Goal: Task Accomplishment & Management: Manage account settings

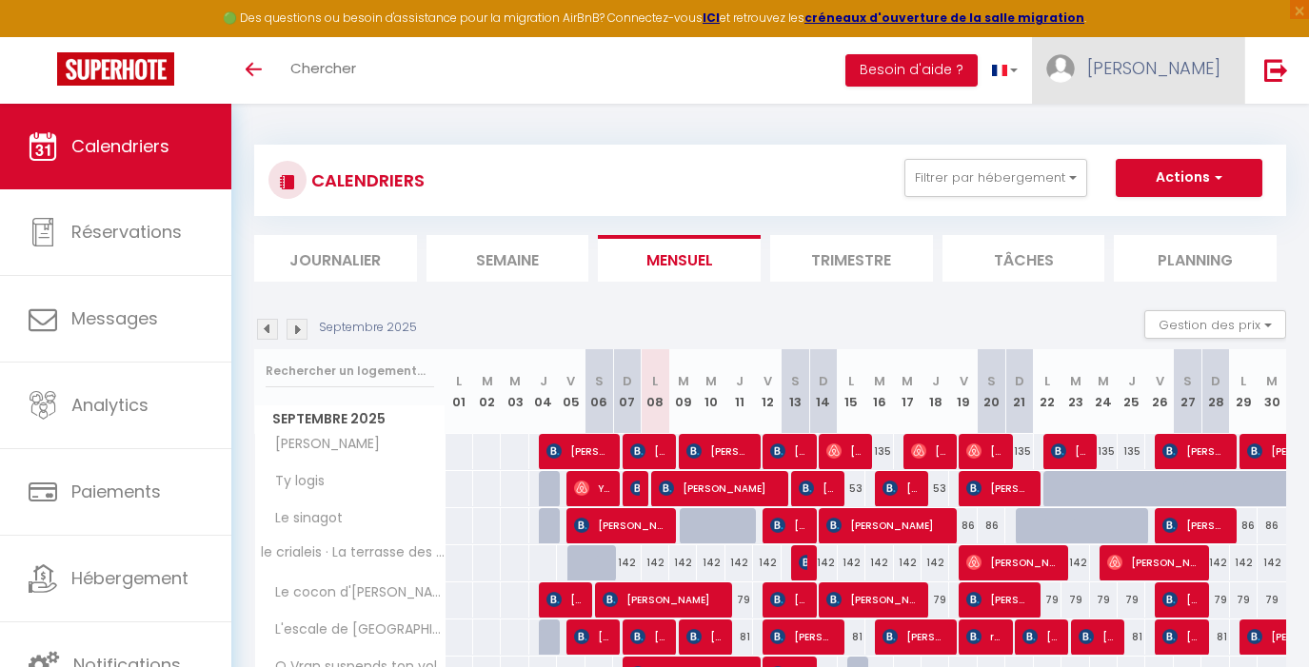
click at [1178, 60] on span "[PERSON_NAME]" at bounding box center [1153, 68] width 133 height 24
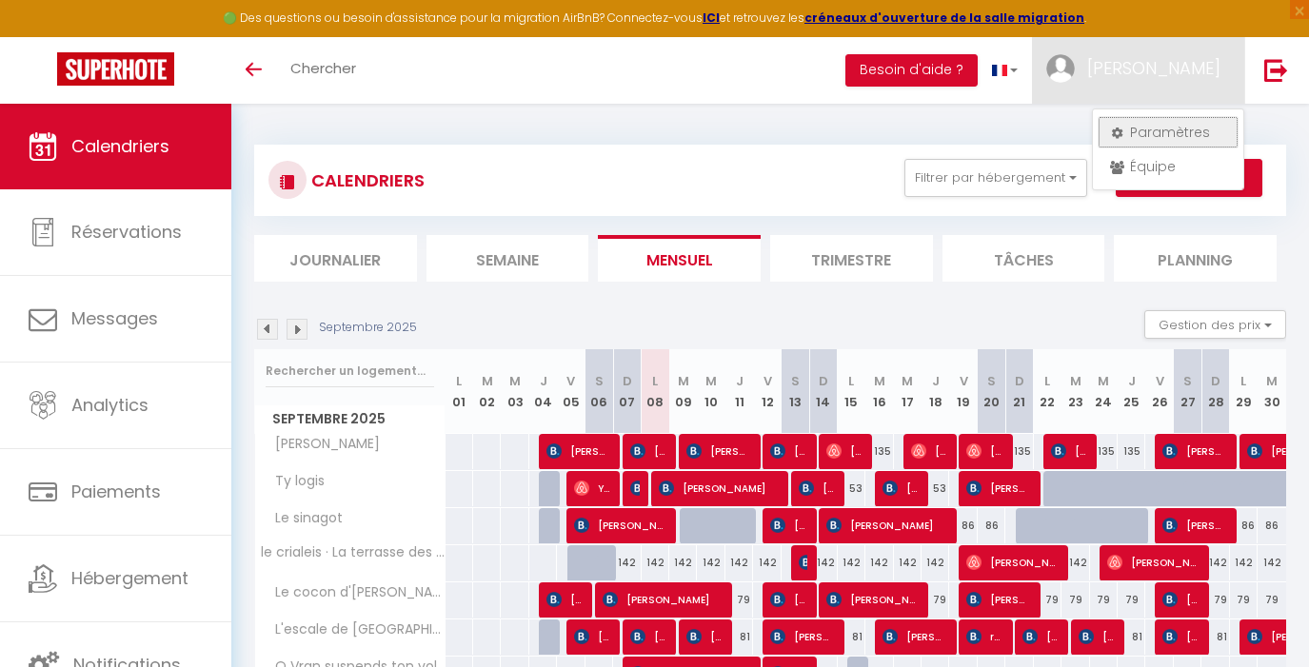
click at [1167, 131] on link "Paramètres" at bounding box center [1168, 132] width 141 height 32
select select "fr"
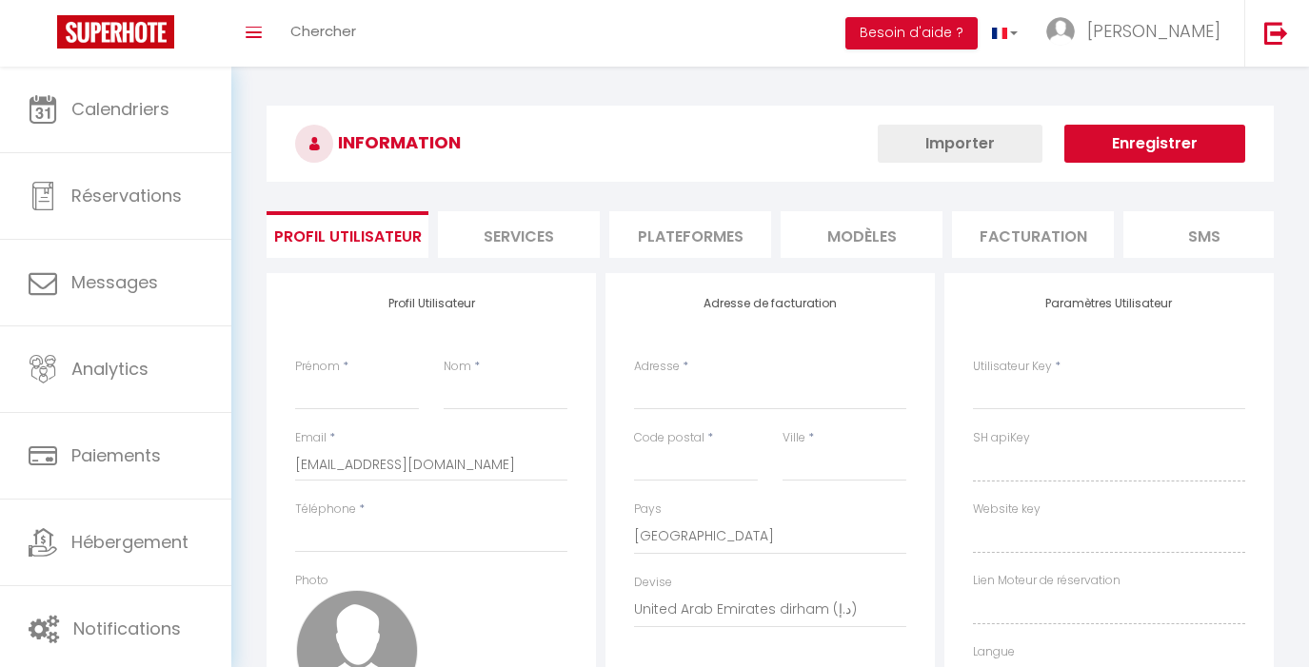
type input "[PERSON_NAME]"
type input "lombard"
type input "[PHONE_NUMBER]"
type input "[STREET_ADDRESS]"
type input "56000"
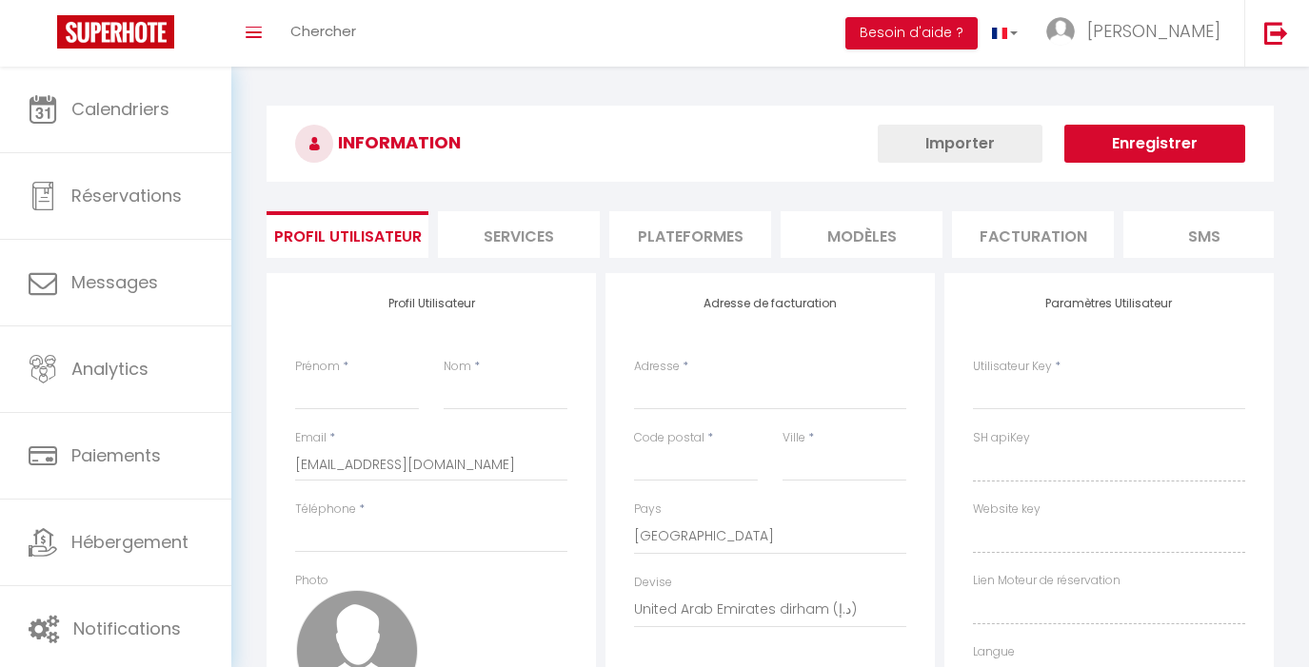
type input "VANNES"
select select "1"
select select "28"
type input "piqbZxwPi7wUVaQQ1X6BGFY7e"
type input "jvIWIe8B8kHUZvXIGllbED0Qu"
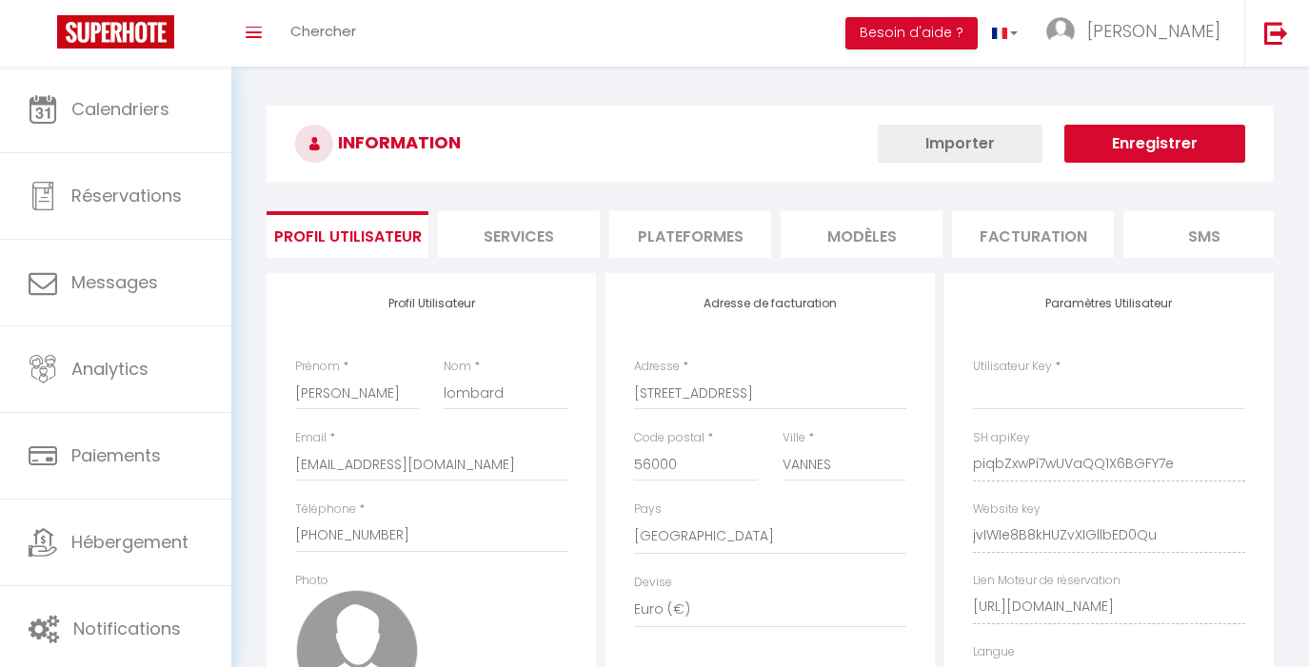
select select "fr"
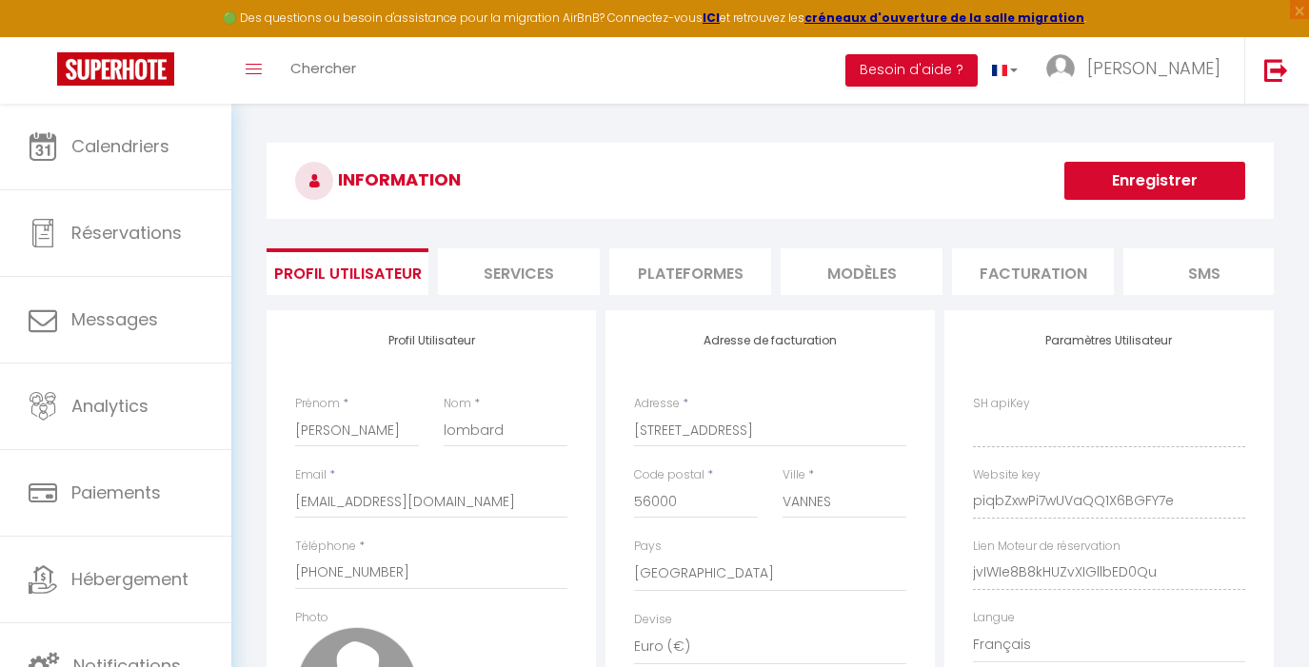
type input "piqbZxwPi7wUVaQQ1X6BGFY7e"
type input "jvIWIe8B8kHUZvXIGllbED0Qu"
type input "[URL][DOMAIN_NAME]"
click at [705, 263] on li "Plateformes" at bounding box center [690, 272] width 162 height 47
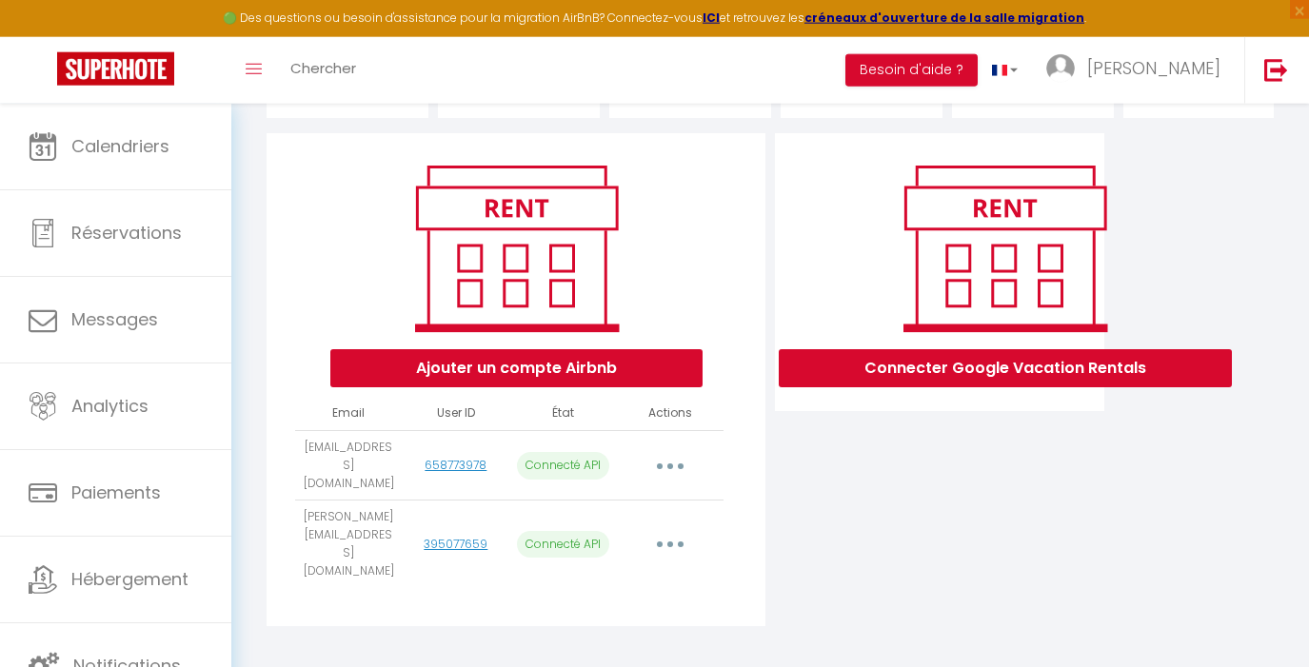
scroll to position [197, 0]
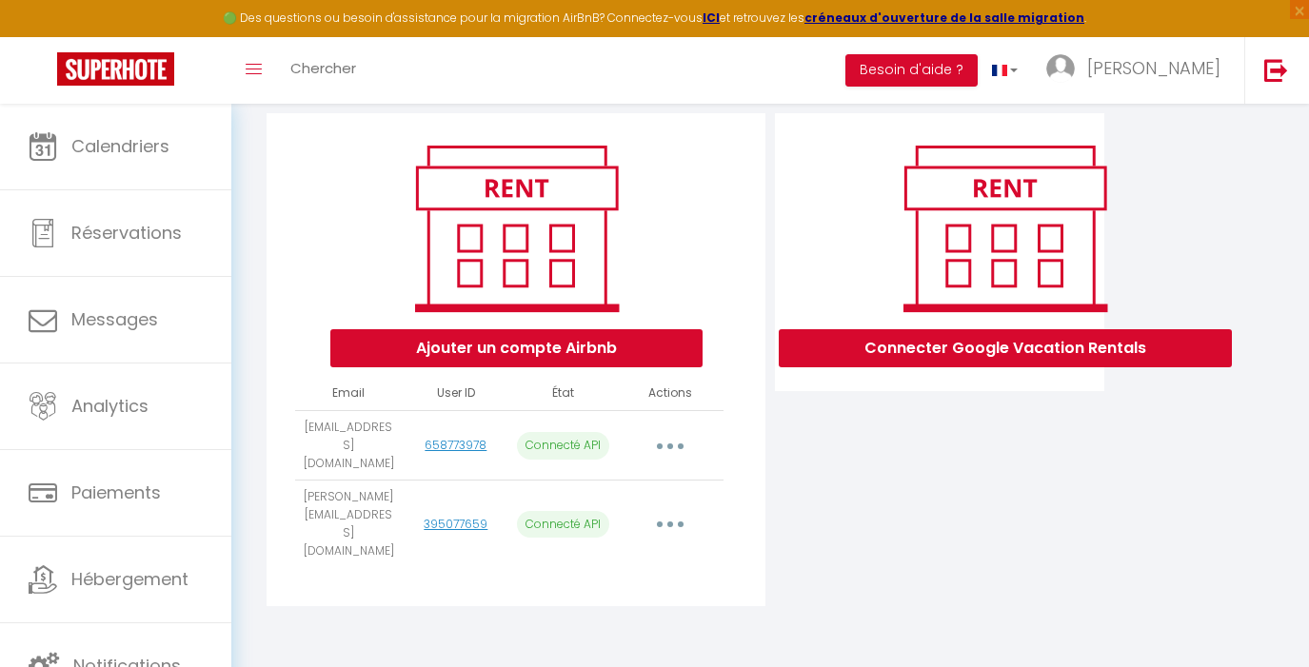
click at [666, 539] on button "button" at bounding box center [670, 524] width 53 height 30
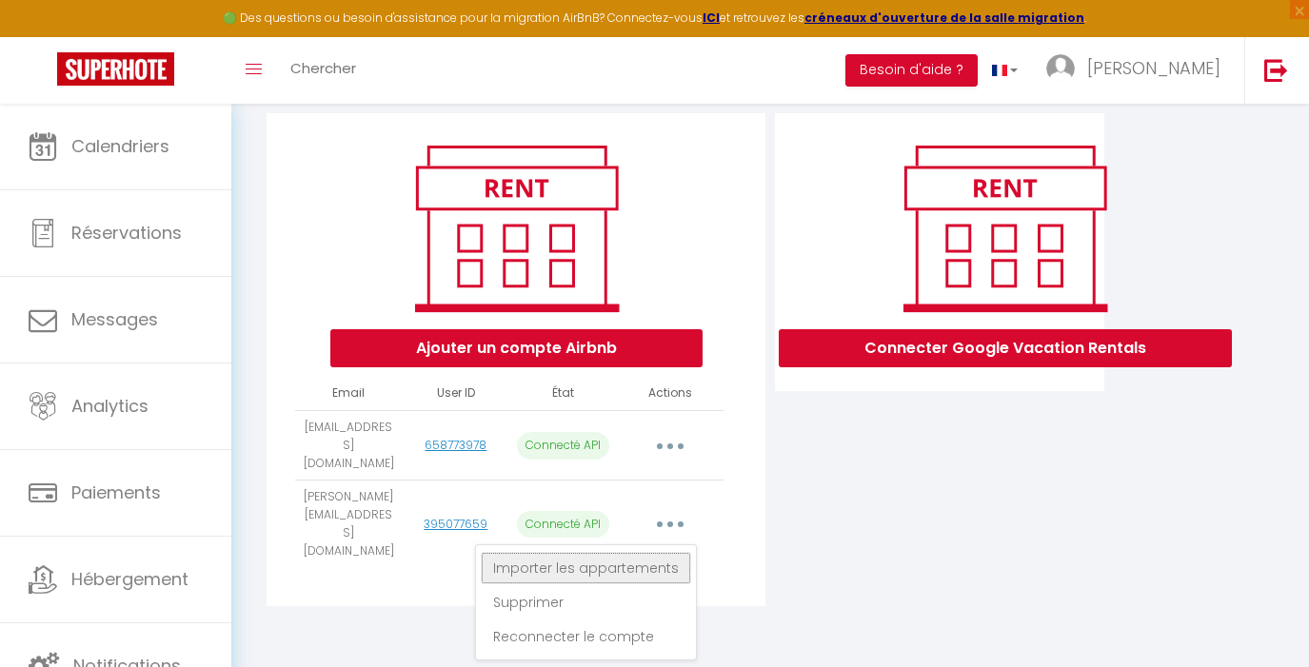
click at [645, 580] on link "Importer les appartements" at bounding box center [586, 568] width 210 height 32
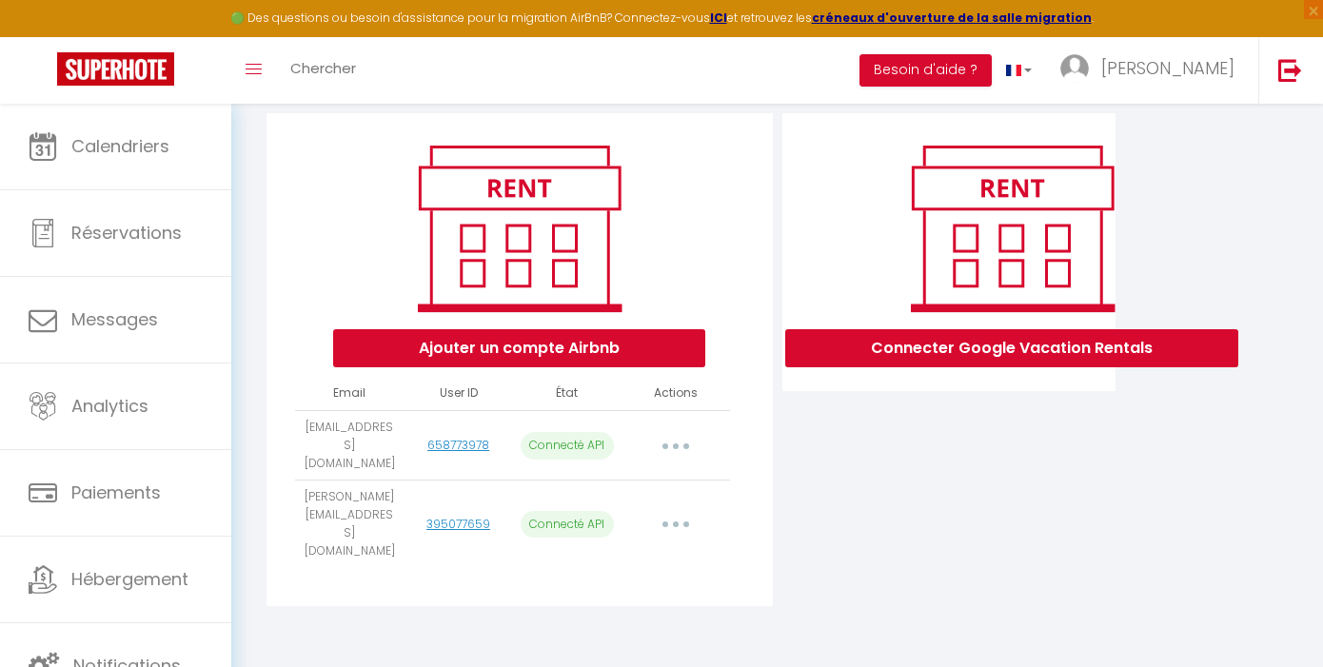
select select
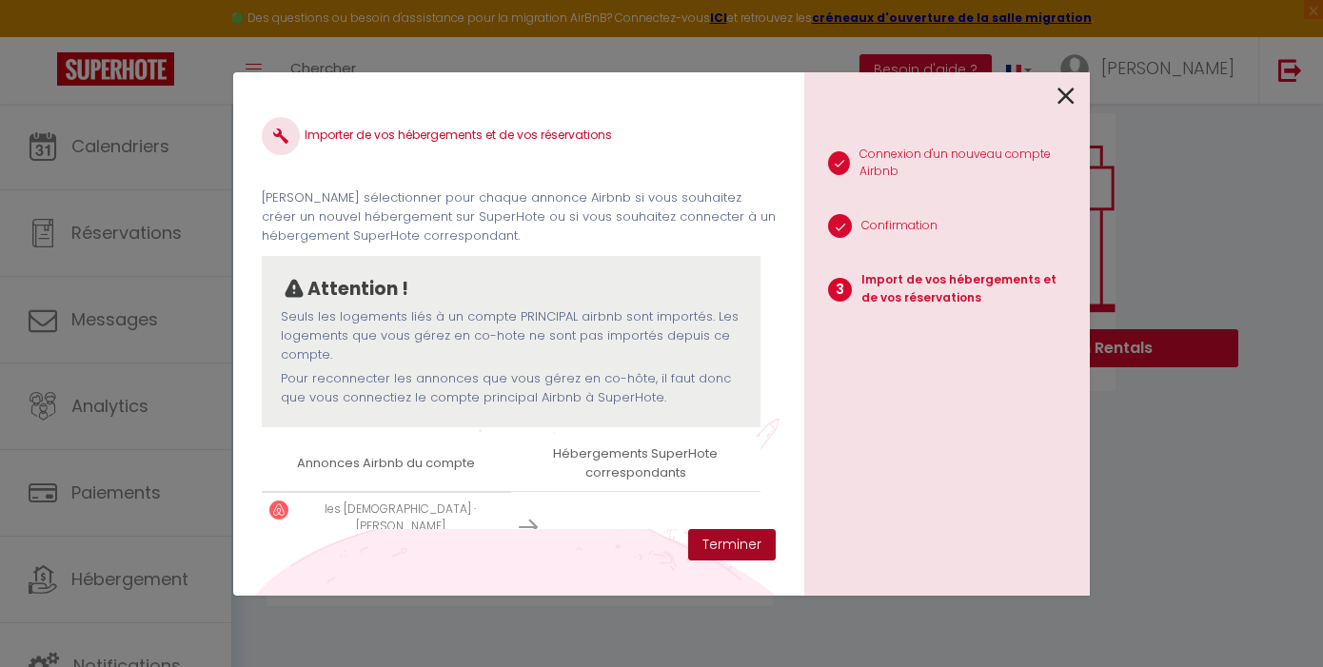
click at [740, 533] on button "Terminer" at bounding box center [732, 545] width 88 height 32
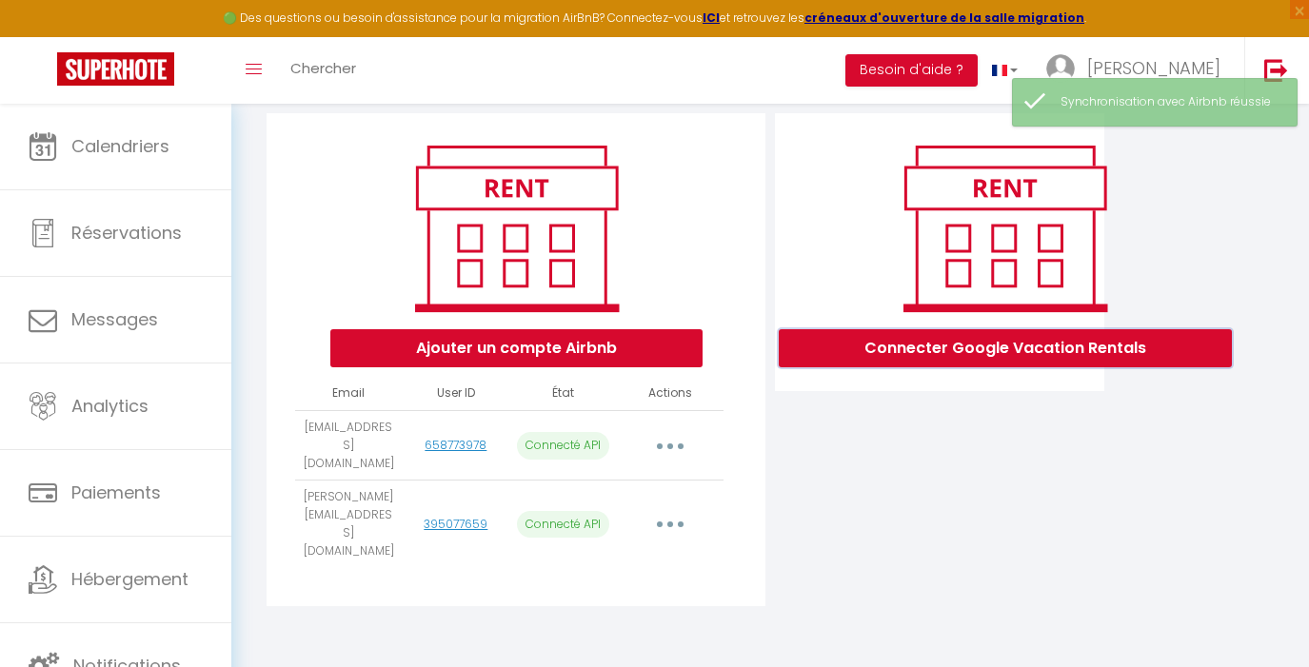
click at [1042, 356] on button "Connecter Google Vacation Rentals" at bounding box center [1005, 348] width 453 height 38
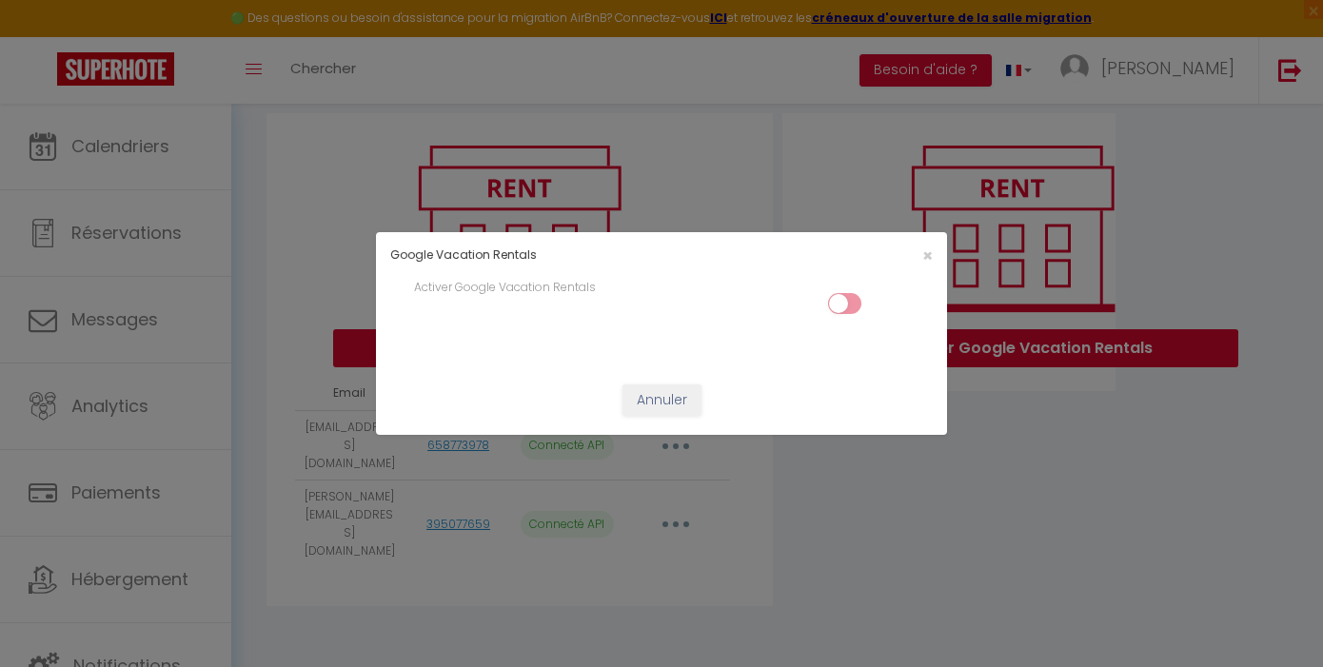
click at [854, 308] on input "checkbox" at bounding box center [844, 307] width 33 height 29
checkbox input "true"
click at [925, 258] on span "×" at bounding box center [928, 256] width 10 height 24
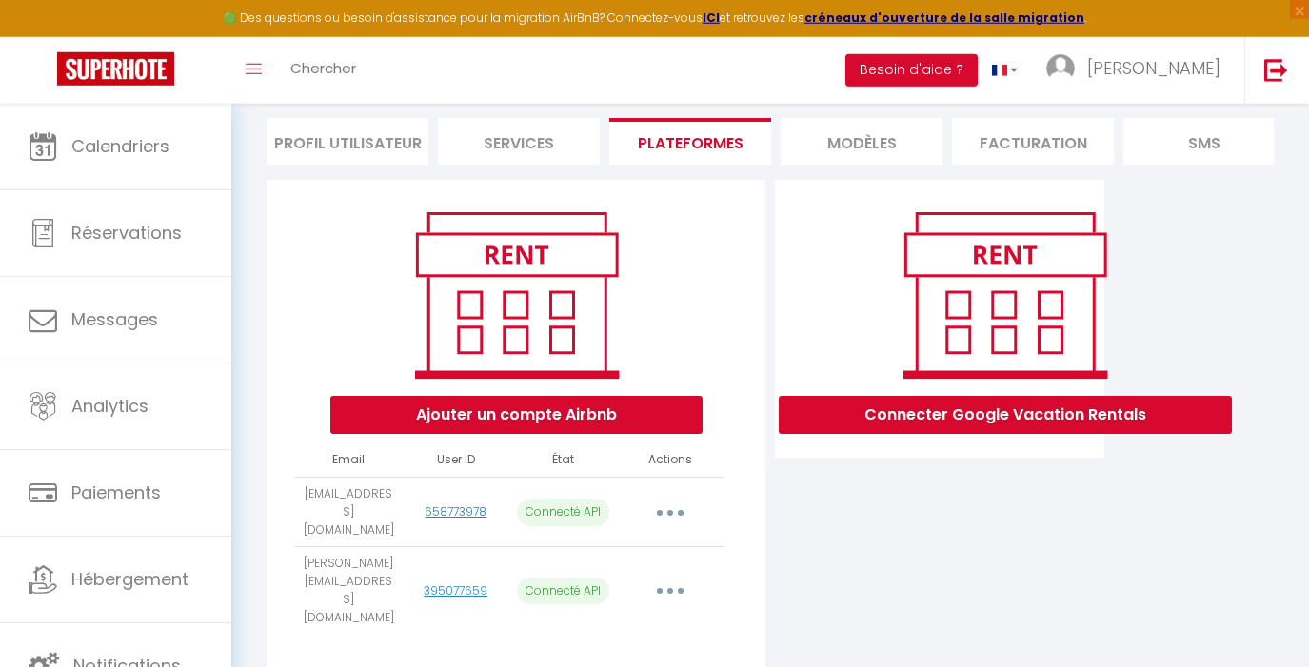
scroll to position [137, 0]
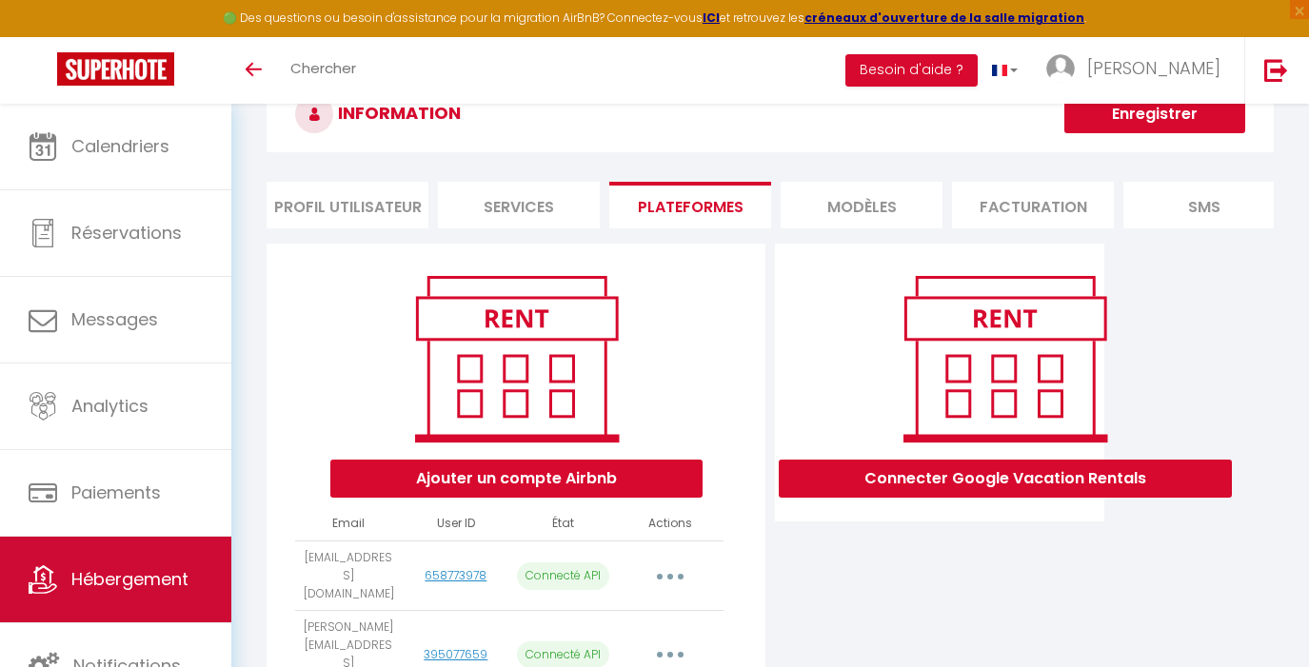
click at [118, 576] on span "Hébergement" at bounding box center [129, 579] width 117 height 24
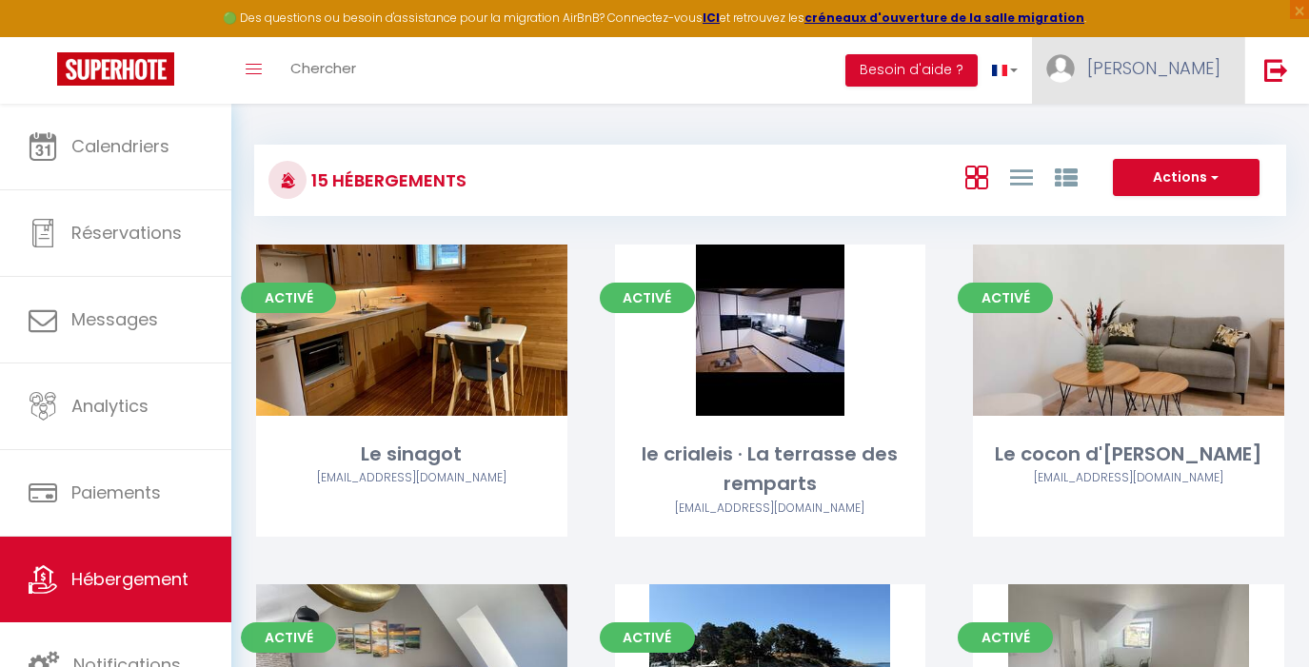
click at [1184, 74] on span "[PERSON_NAME]" at bounding box center [1153, 68] width 133 height 24
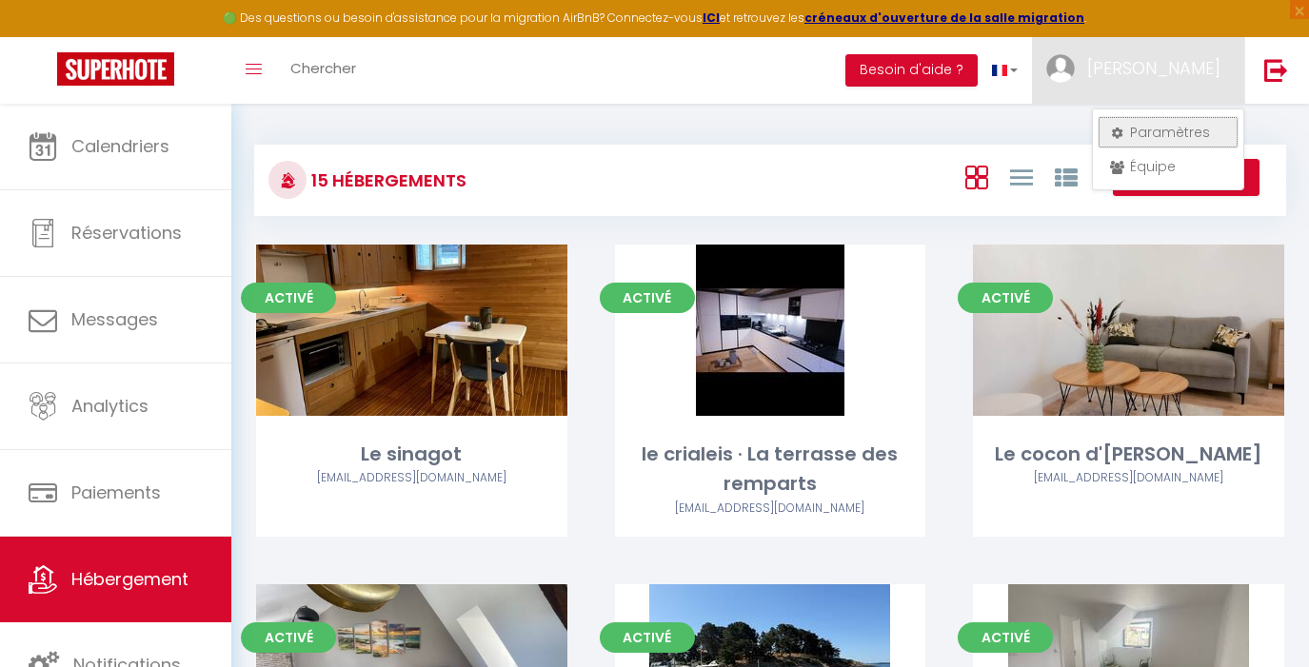
click at [1162, 135] on link "Paramètres" at bounding box center [1168, 132] width 141 height 32
select select "fr"
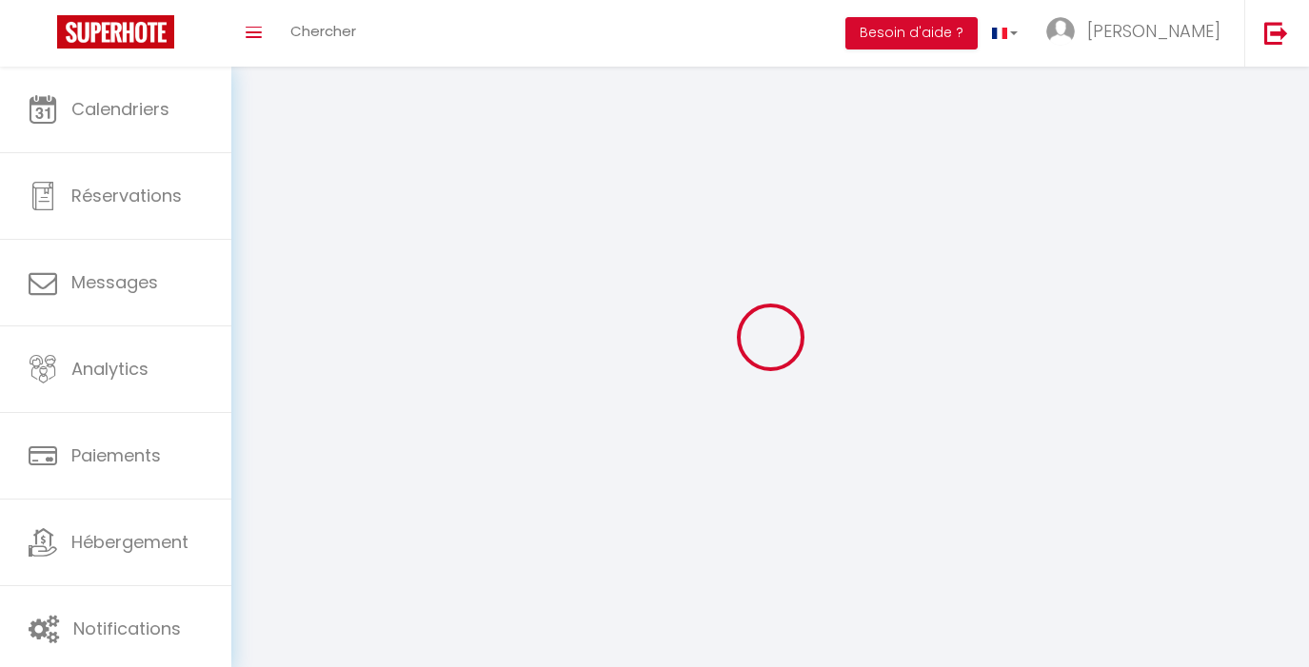
select select
select select "fr"
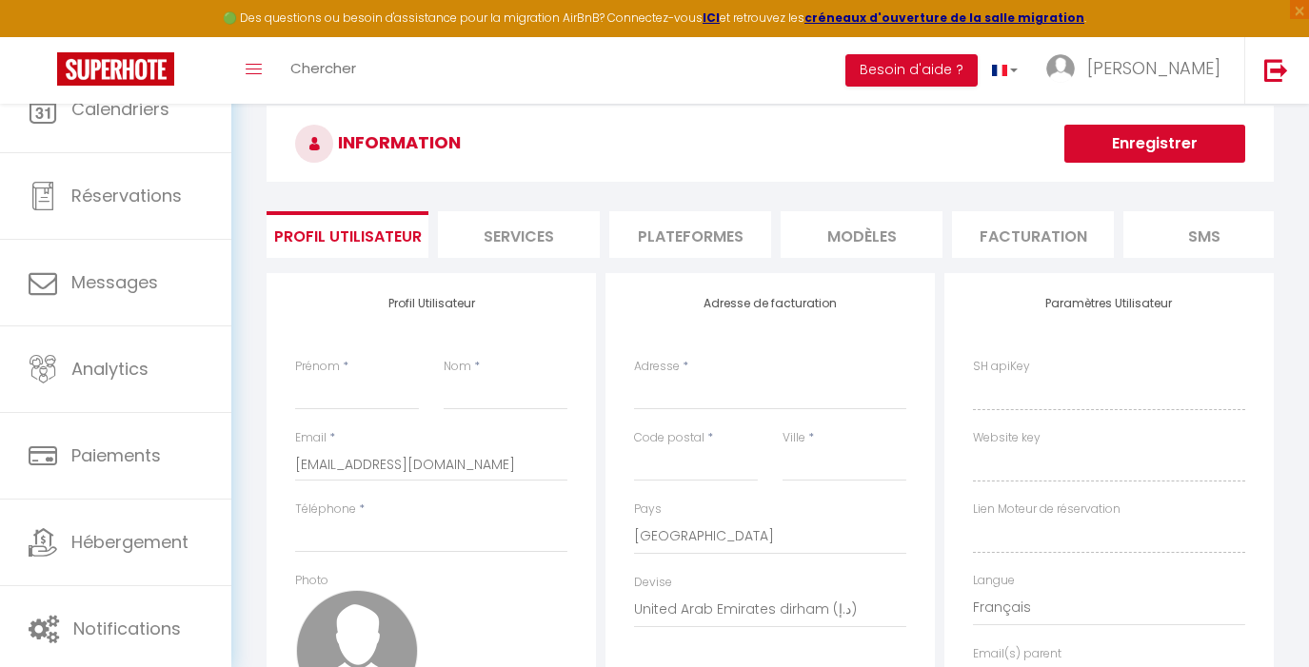
type input "[PERSON_NAME]"
type input "lombard"
type input "[PHONE_NUMBER]"
type input "[STREET_ADDRESS]"
type input "56000"
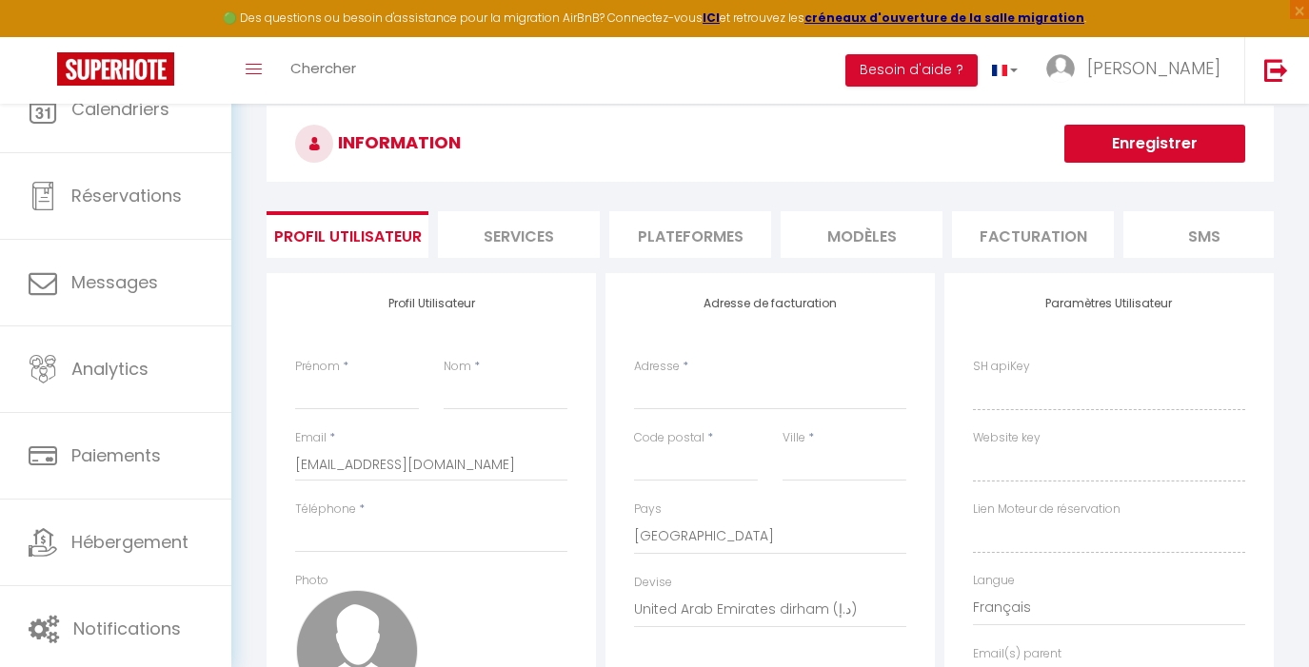
type input "VANNES"
select select "28"
type input "piqbZxwPi7wUVaQQ1X6BGFY7e"
type input "jvIWIe8B8kHUZvXIGllbED0Qu"
type input "[URL][DOMAIN_NAME]"
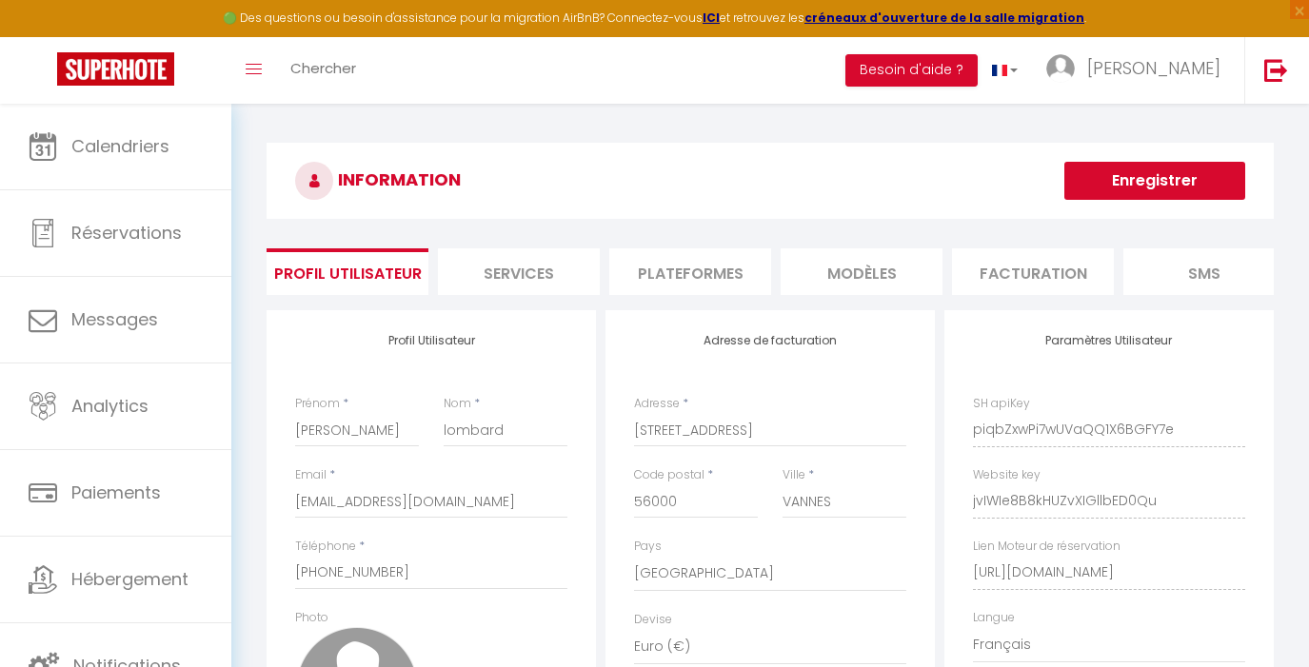
click at [740, 272] on li "Plateformes" at bounding box center [690, 272] width 162 height 47
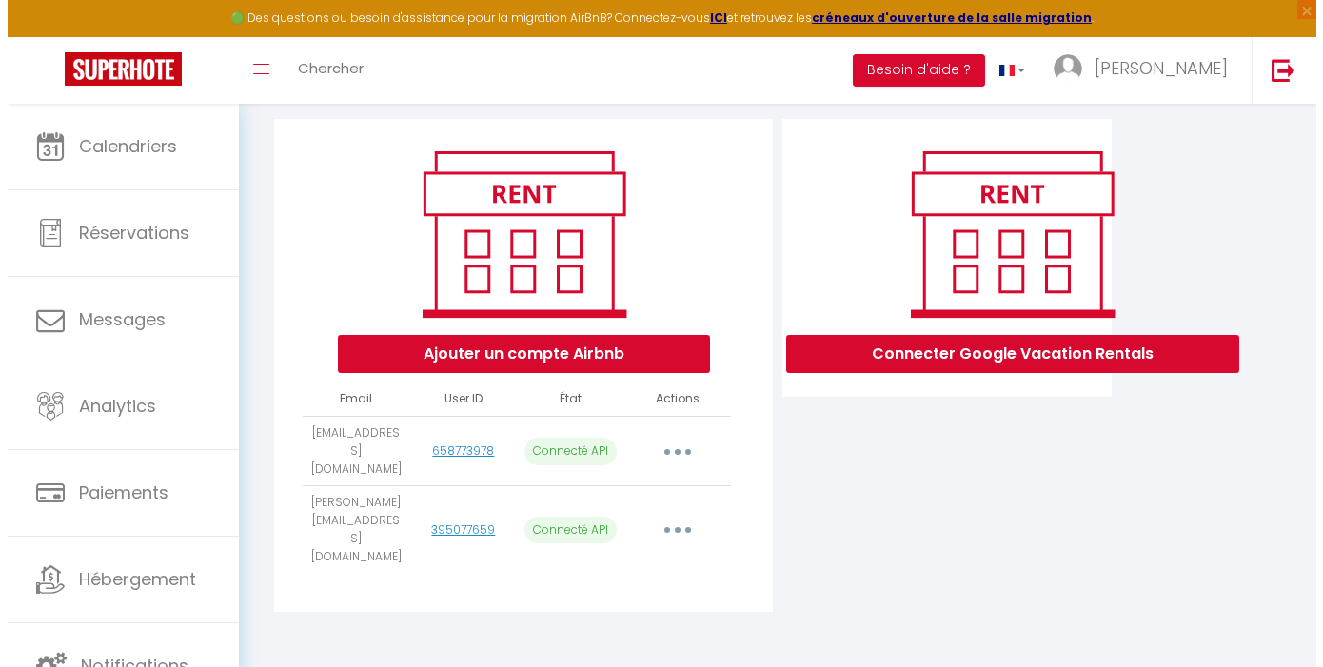
scroll to position [197, 0]
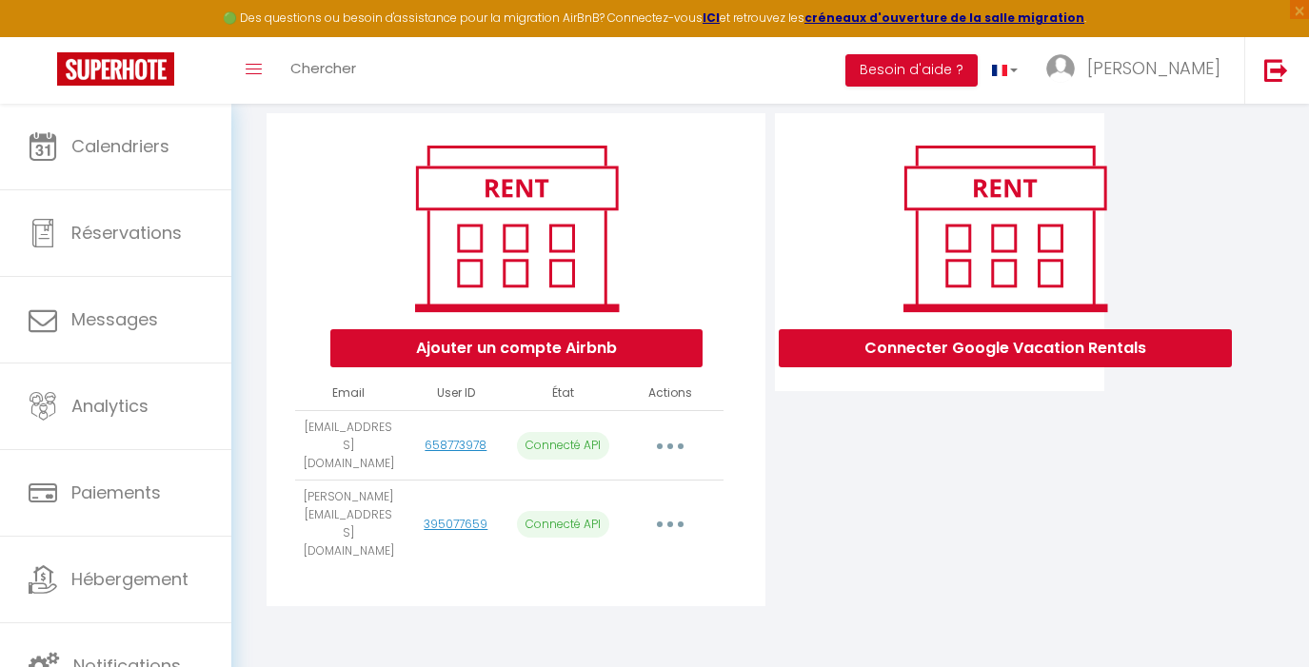
click at [674, 529] on button "button" at bounding box center [670, 524] width 53 height 30
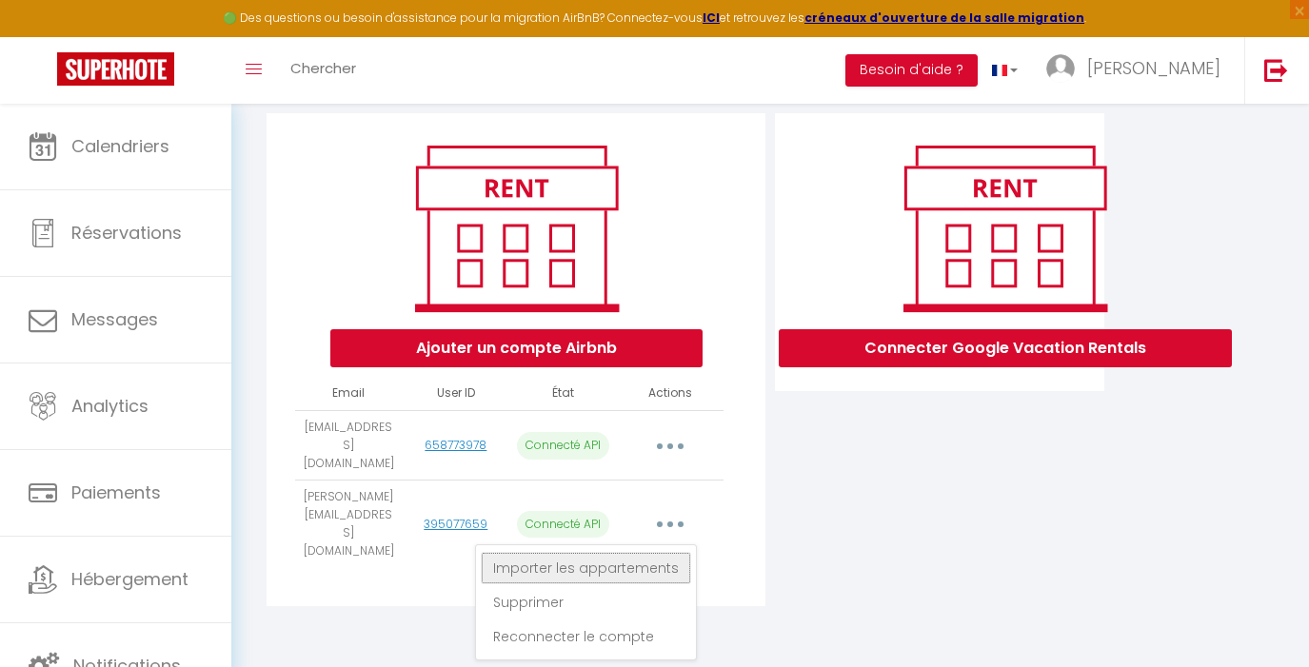
click at [644, 573] on link "Importer les appartements" at bounding box center [586, 568] width 210 height 32
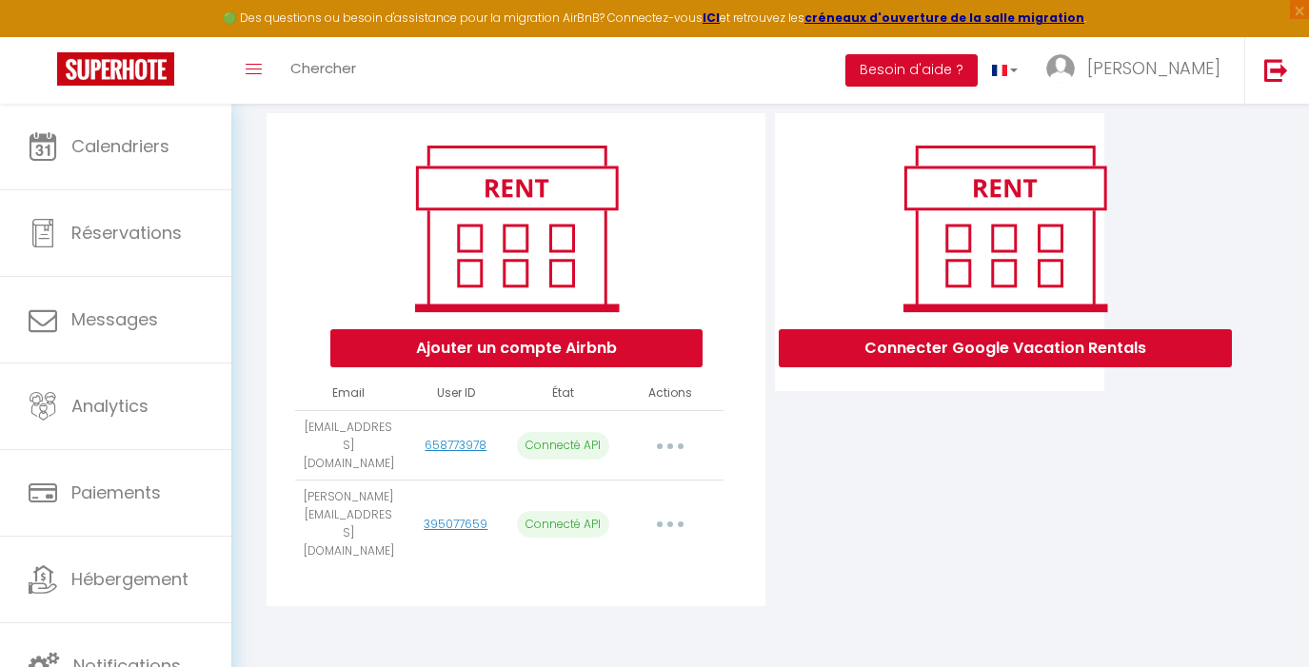
select select
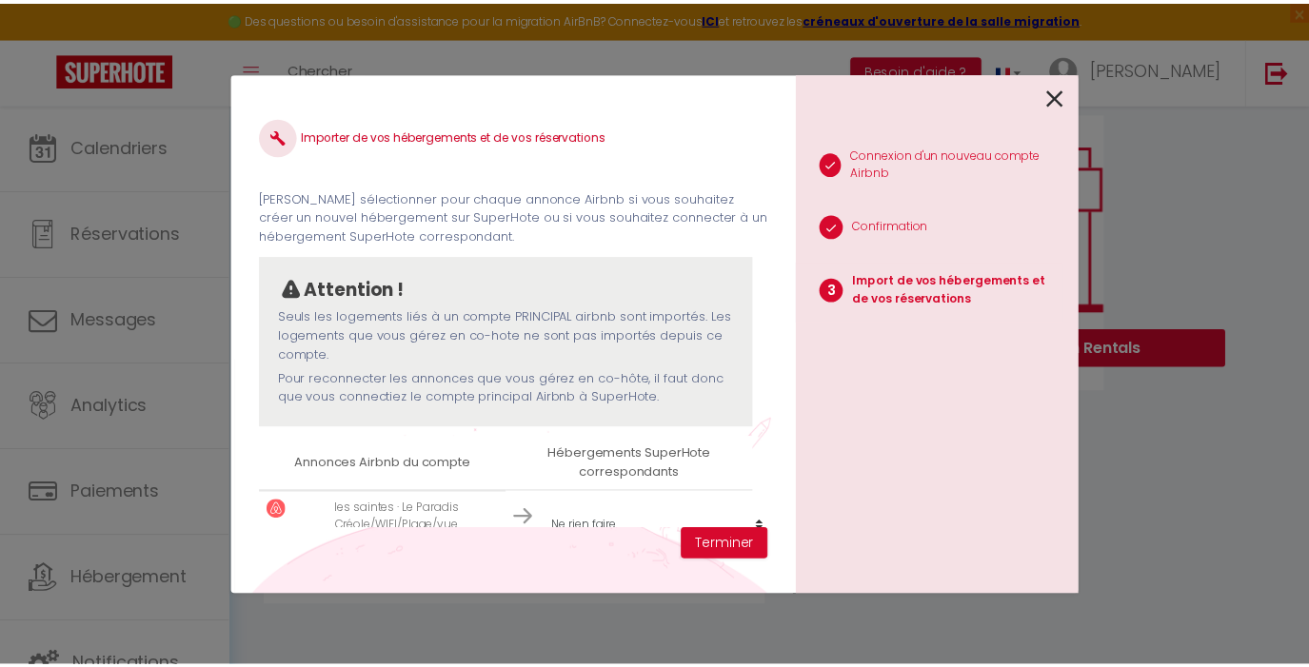
scroll to position [43, 0]
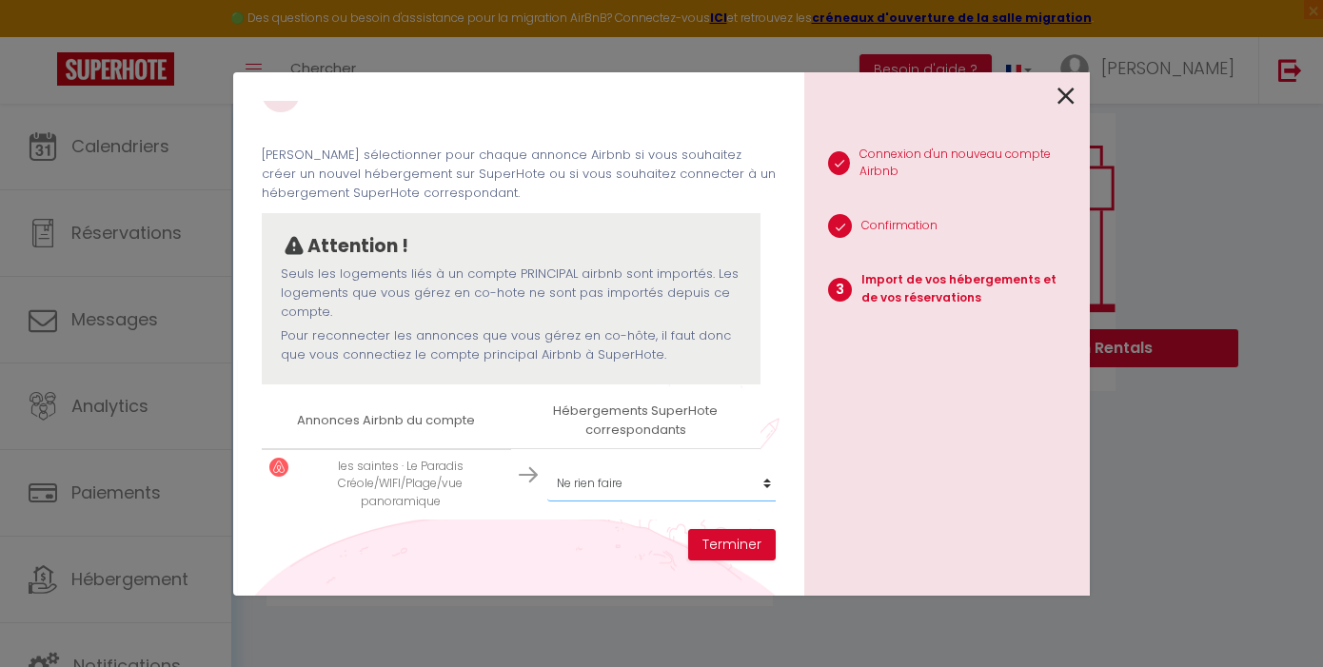
click at [547, 466] on select "Créer un nouvel hébergement Ne rien faire Le sinagot le crialeis · La terrasse …" at bounding box center [664, 484] width 234 height 36
click at [718, 547] on button "Terminer" at bounding box center [732, 545] width 88 height 32
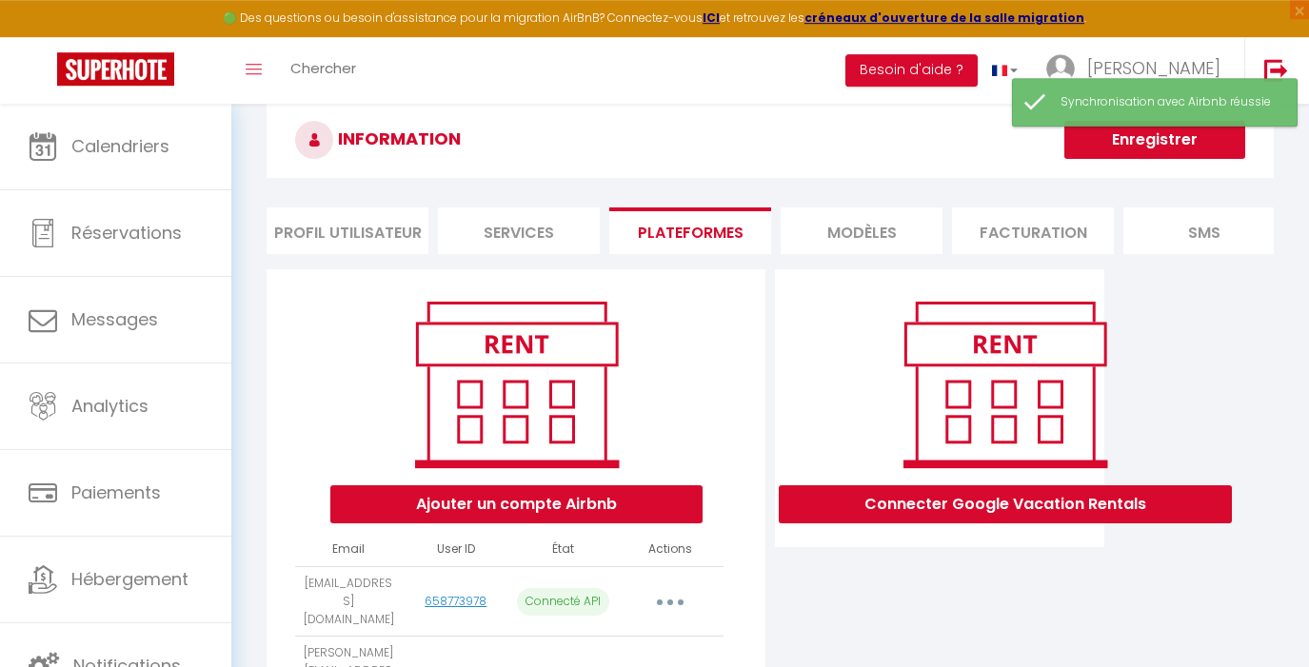
scroll to position [14, 0]
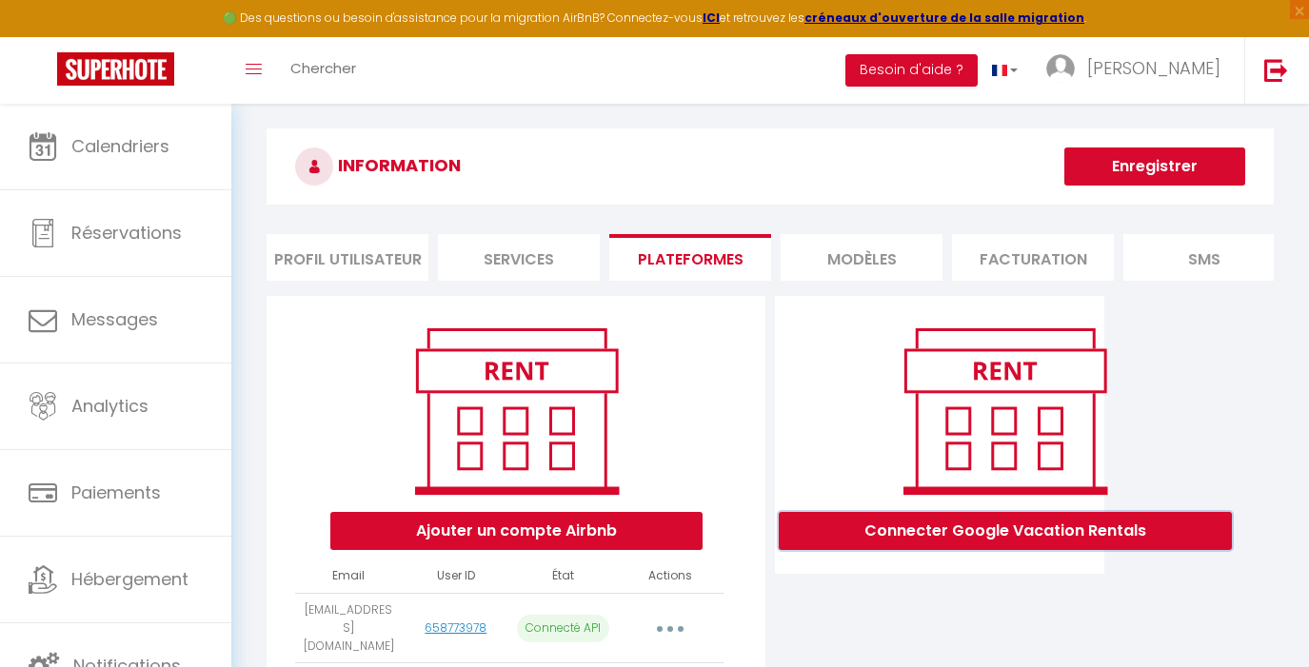
click at [1019, 550] on button "Connecter Google Vacation Rentals" at bounding box center [1005, 531] width 453 height 38
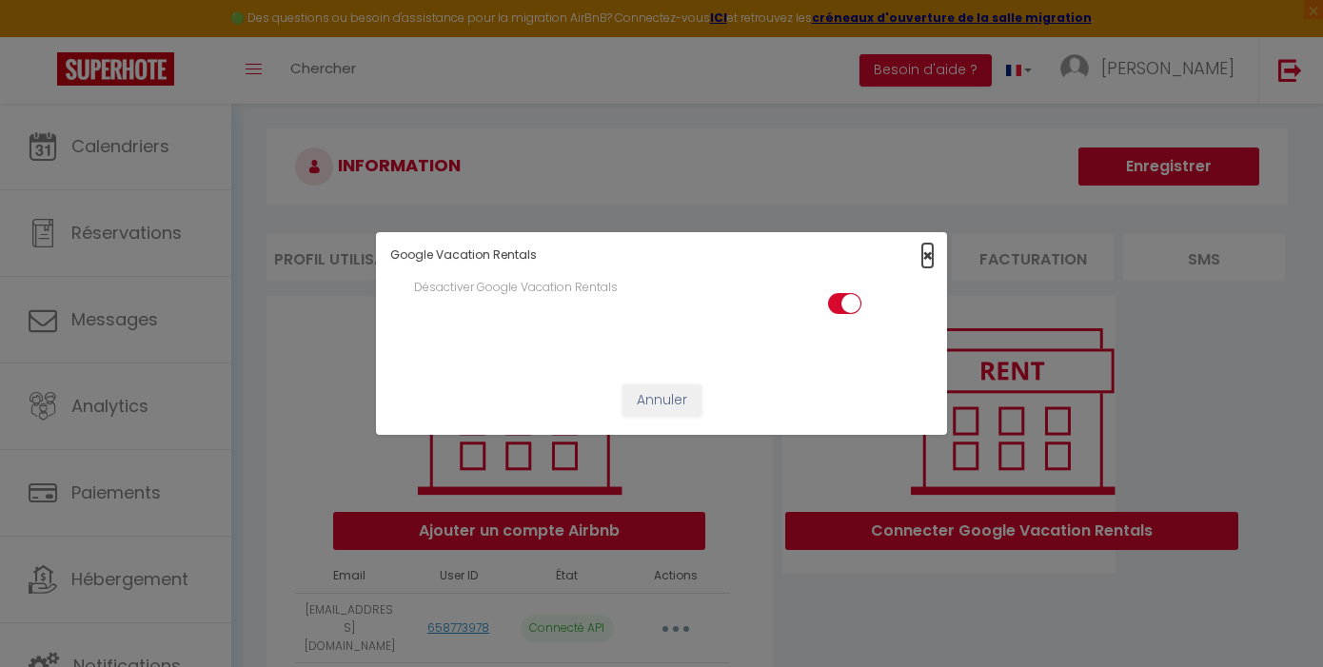
click at [928, 254] on span "×" at bounding box center [928, 256] width 10 height 24
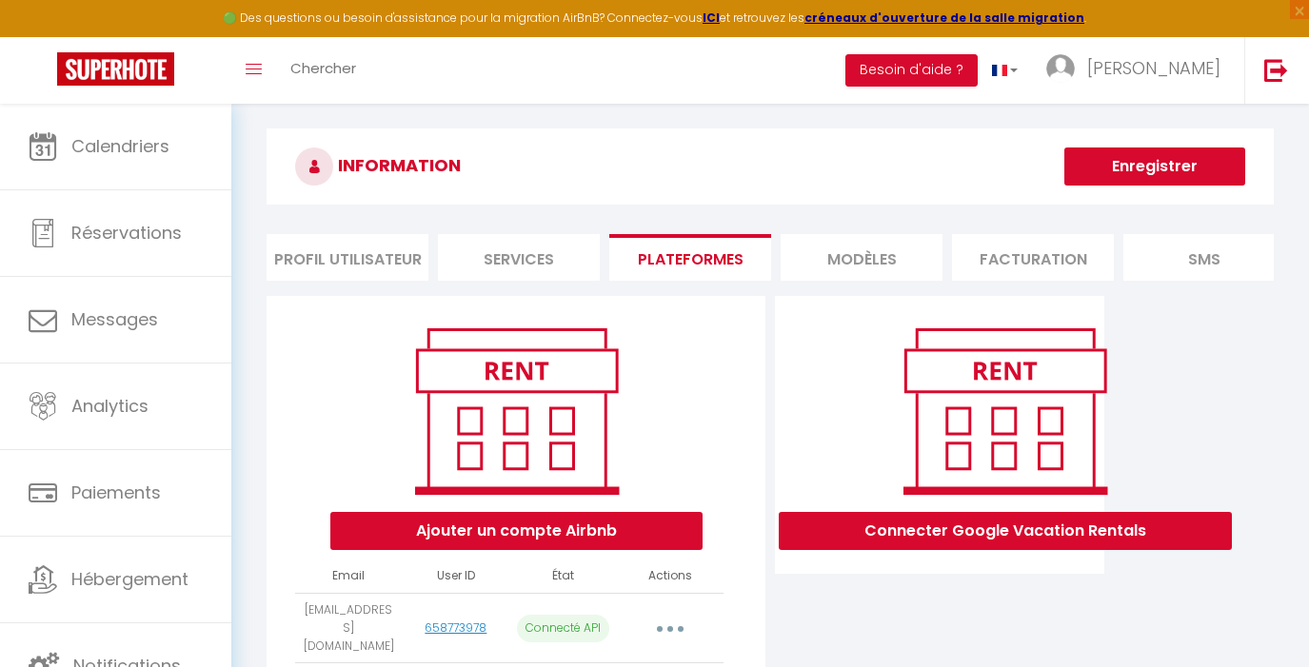
click at [677, 257] on li "Plateformes" at bounding box center [690, 257] width 162 height 47
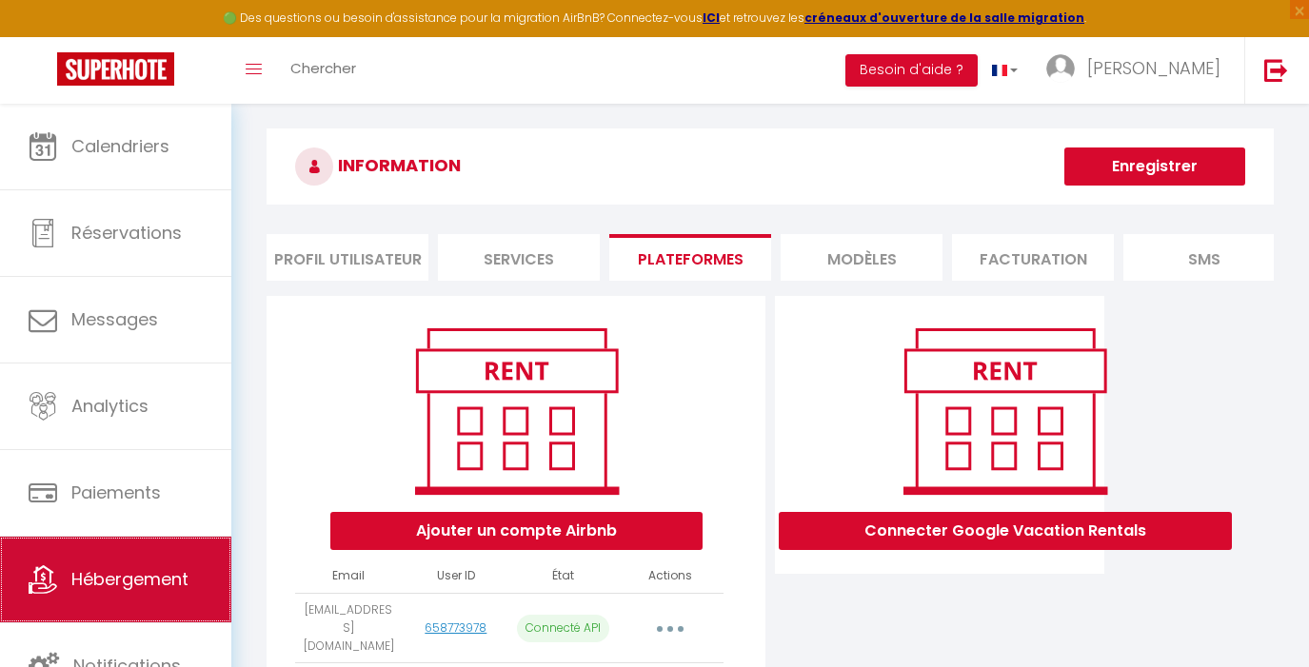
click at [106, 556] on link "Hébergement" at bounding box center [115, 580] width 231 height 86
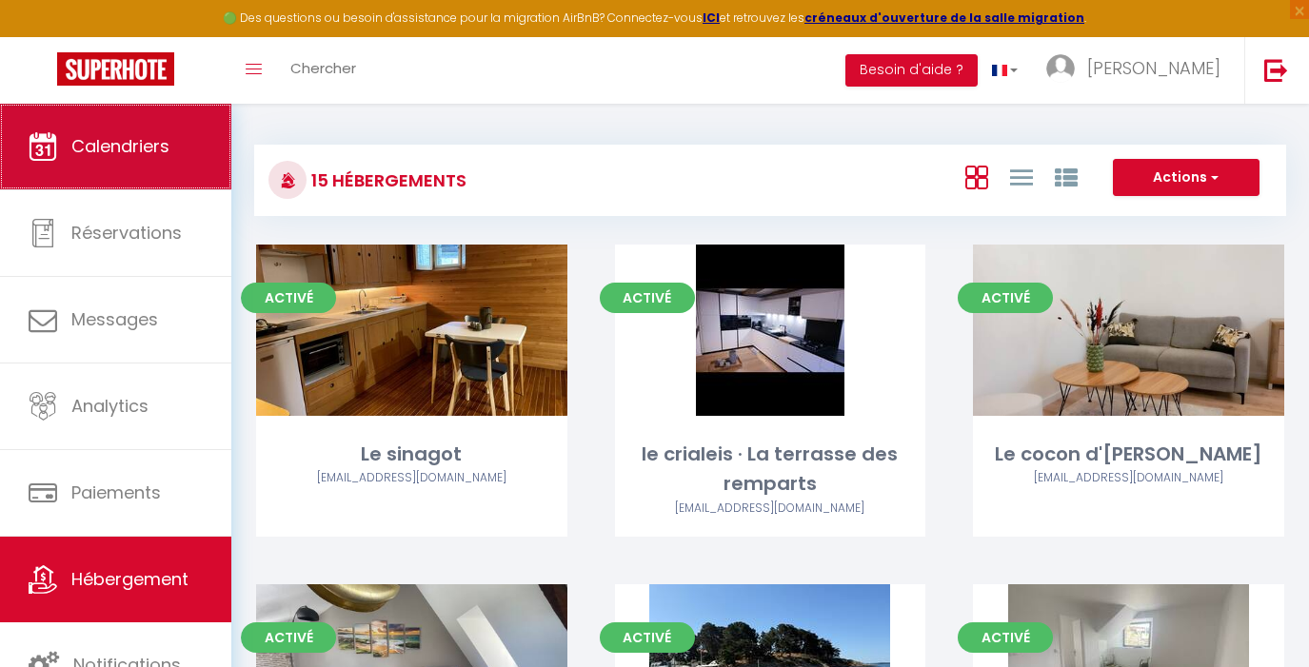
click at [155, 182] on link "Calendriers" at bounding box center [115, 147] width 231 height 86
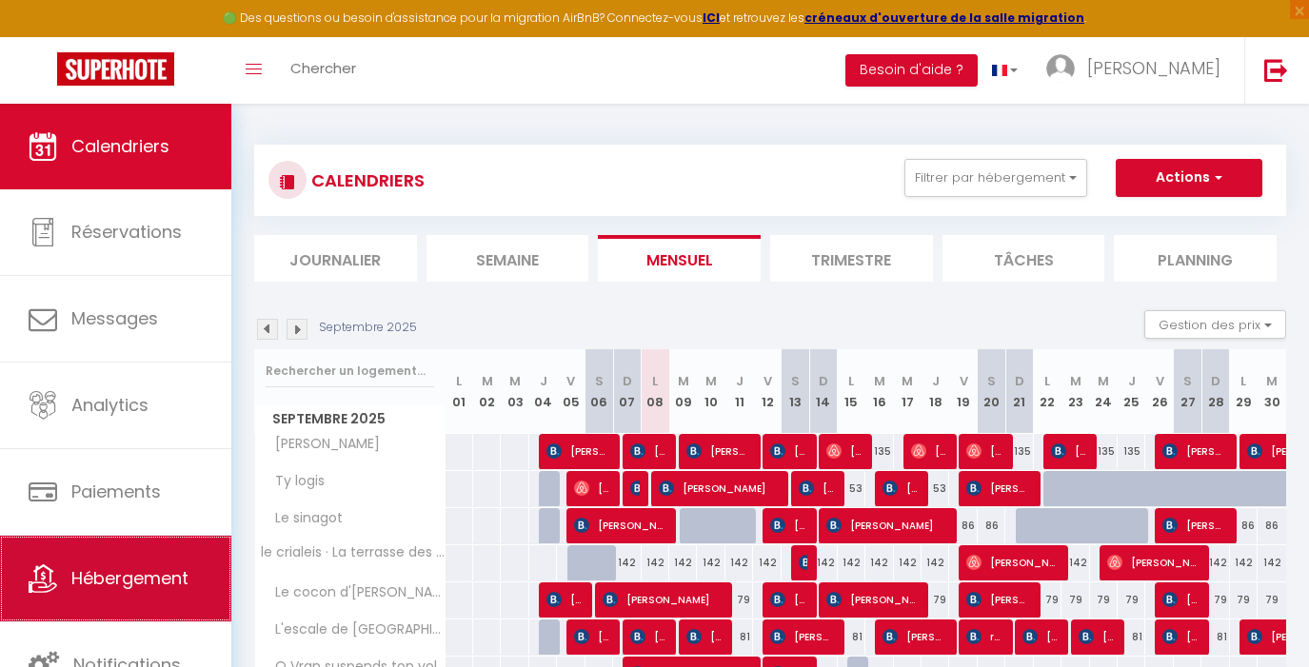
click at [151, 560] on link "Hébergement" at bounding box center [115, 579] width 231 height 86
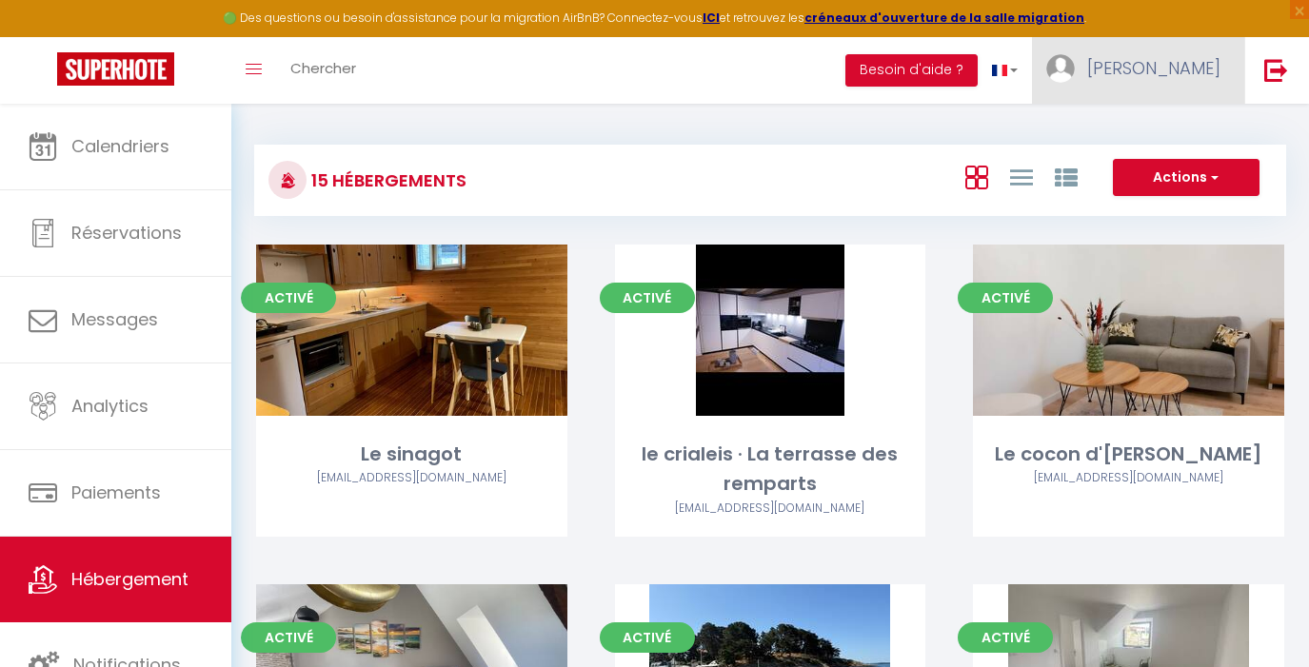
click at [1075, 77] on img at bounding box center [1060, 68] width 29 height 29
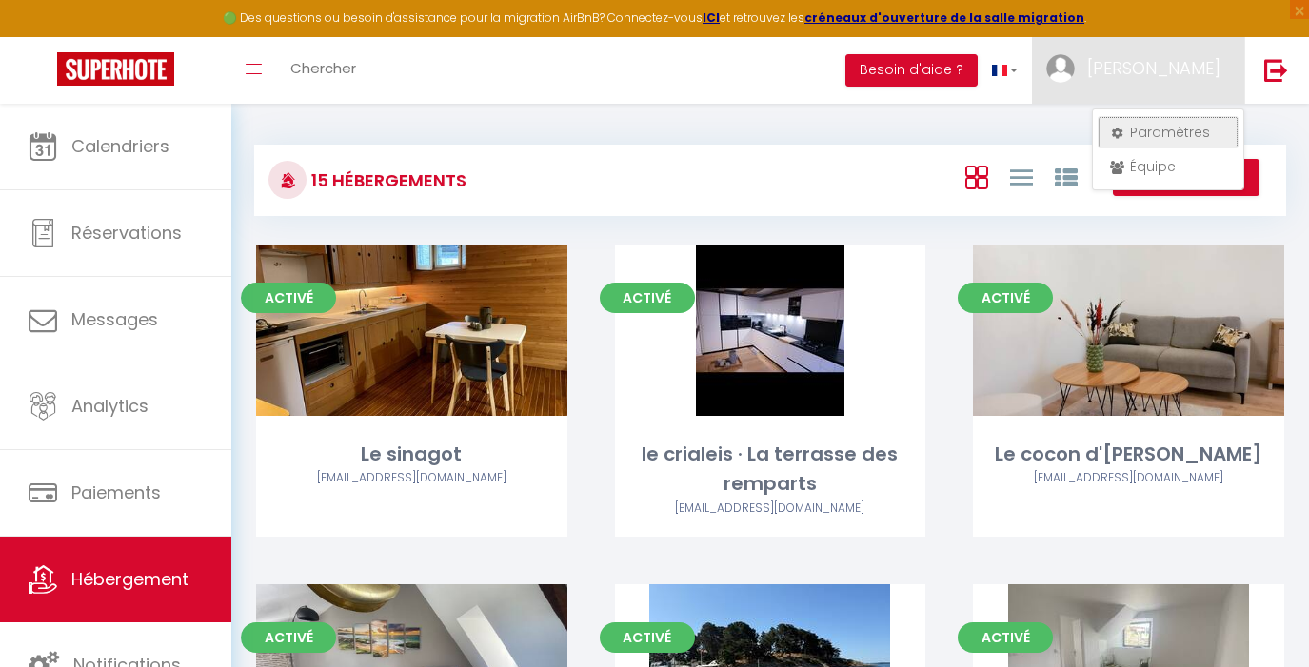
click at [1125, 142] on link "Paramètres" at bounding box center [1168, 132] width 141 height 32
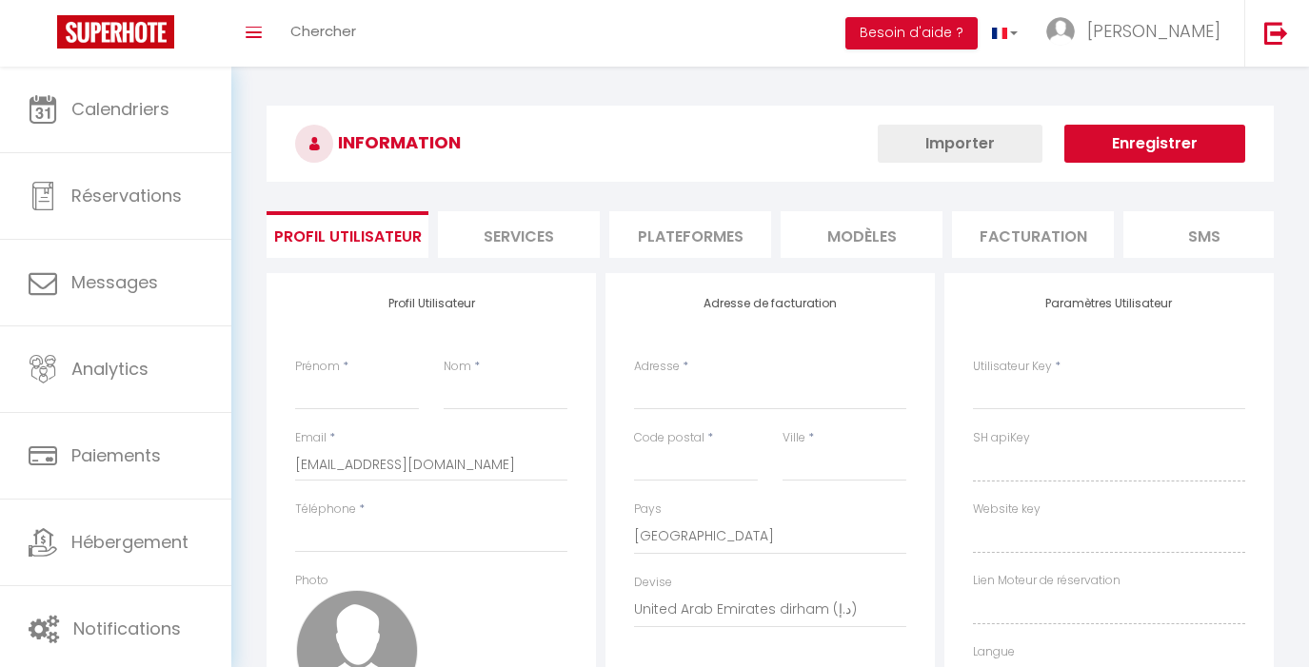
type input "[PERSON_NAME]"
type input "lombard"
type input "[PHONE_NUMBER]"
type input "[STREET_ADDRESS]"
type input "56000"
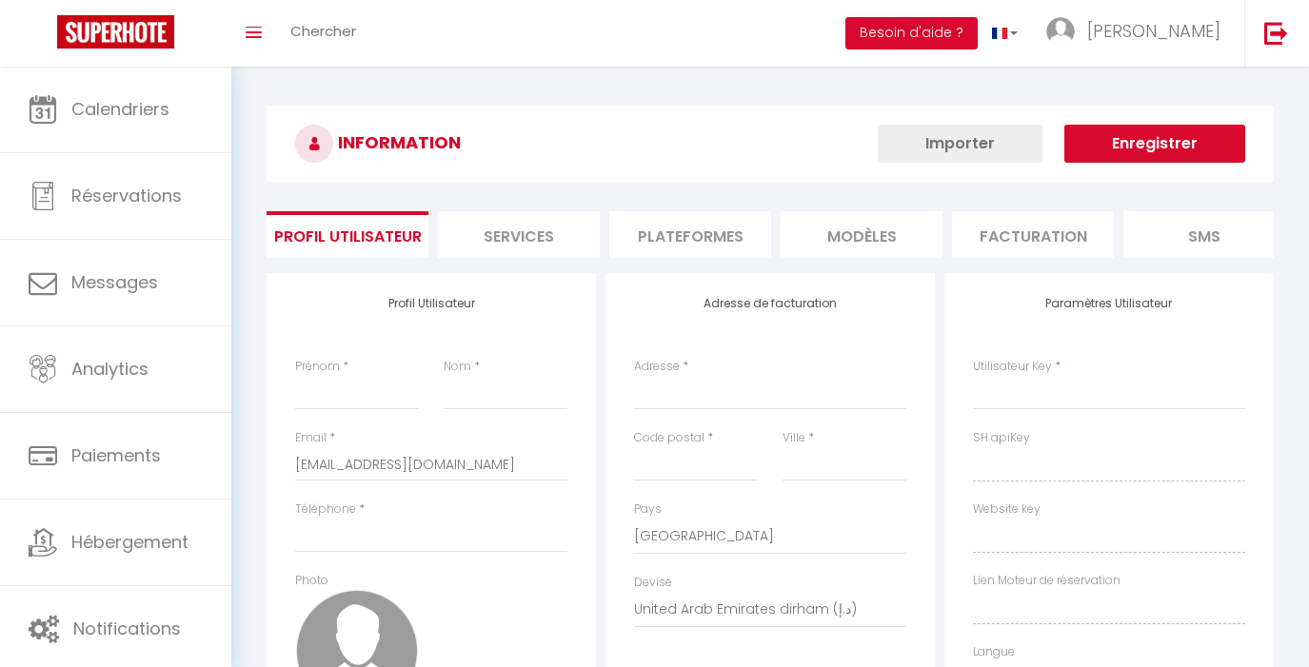
type input "VANNES"
select select "1"
select select "28"
type input "piqbZxwPi7wUVaQQ1X6BGFY7e"
type input "jvIWIe8B8kHUZvXIGllbED0Qu"
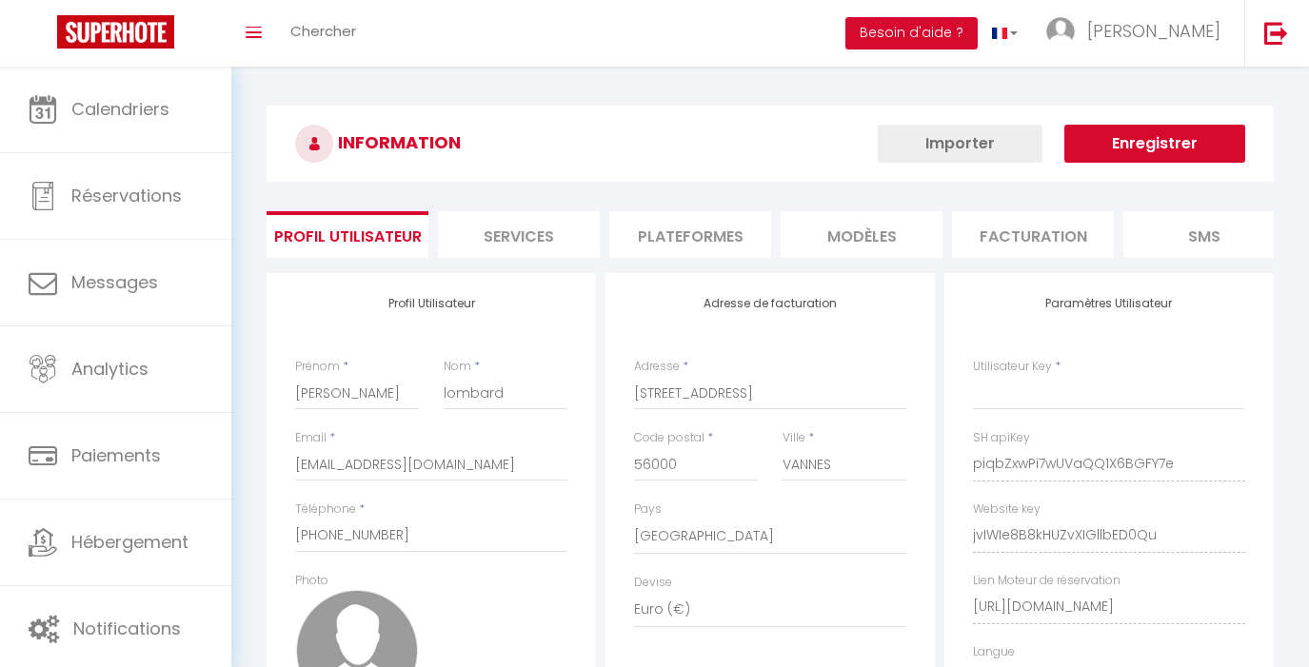
select select "fr"
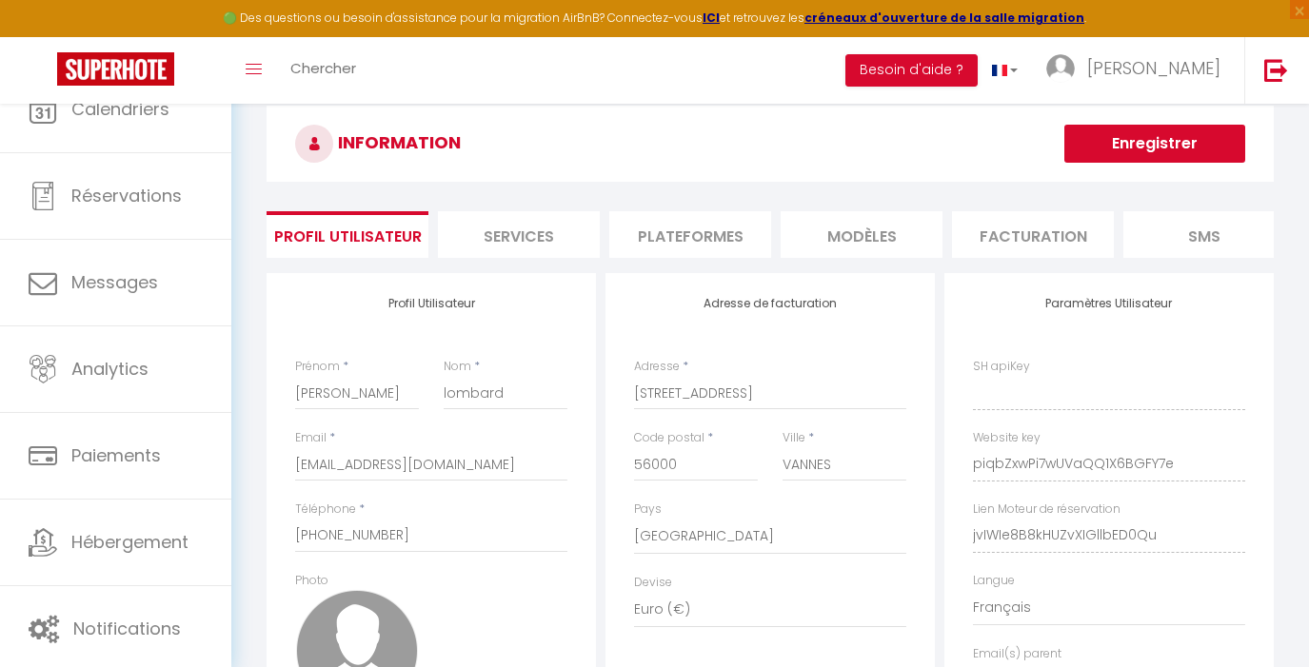
type input "piqbZxwPi7wUVaQQ1X6BGFY7e"
type input "jvIWIe8B8kHUZvXIGllbED0Qu"
type input "[URL][DOMAIN_NAME]"
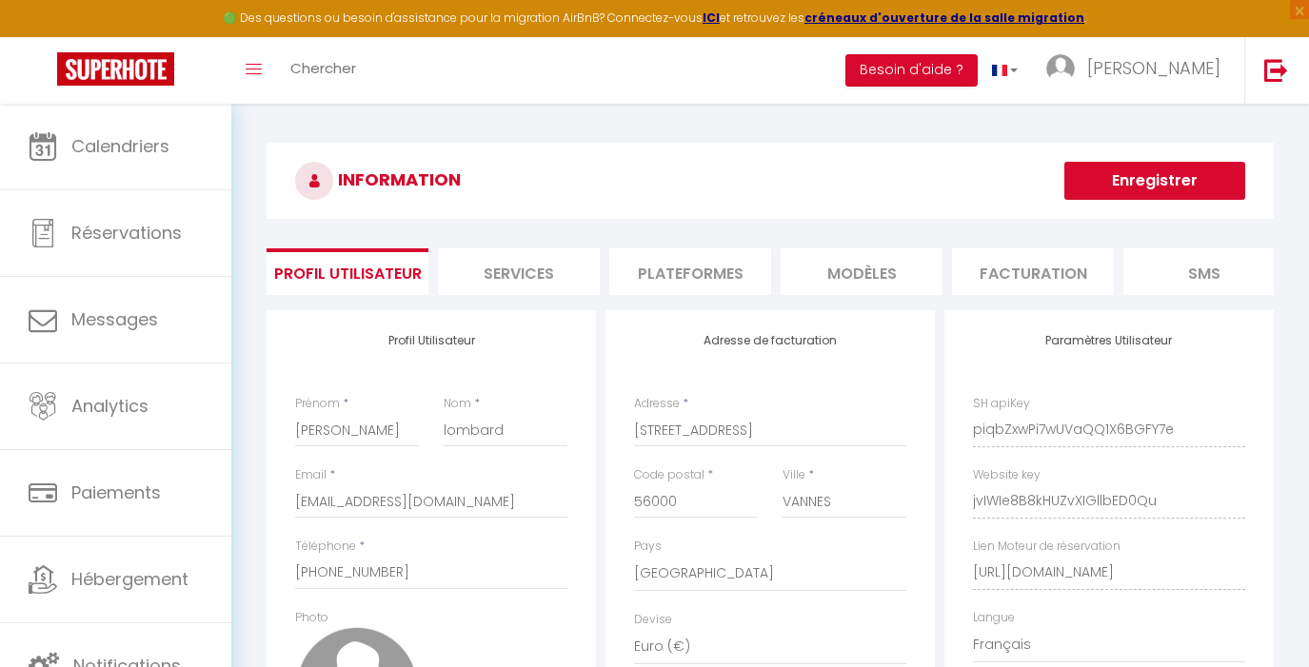
click at [669, 270] on li "Plateformes" at bounding box center [690, 272] width 162 height 47
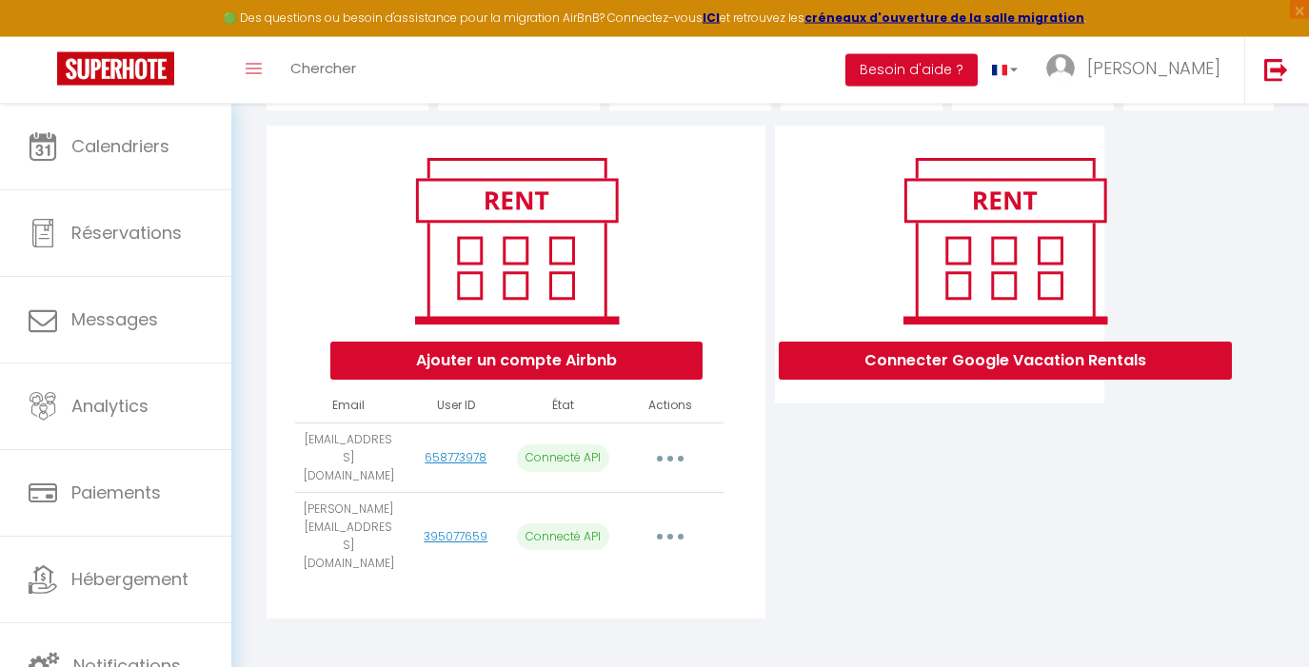
scroll to position [197, 0]
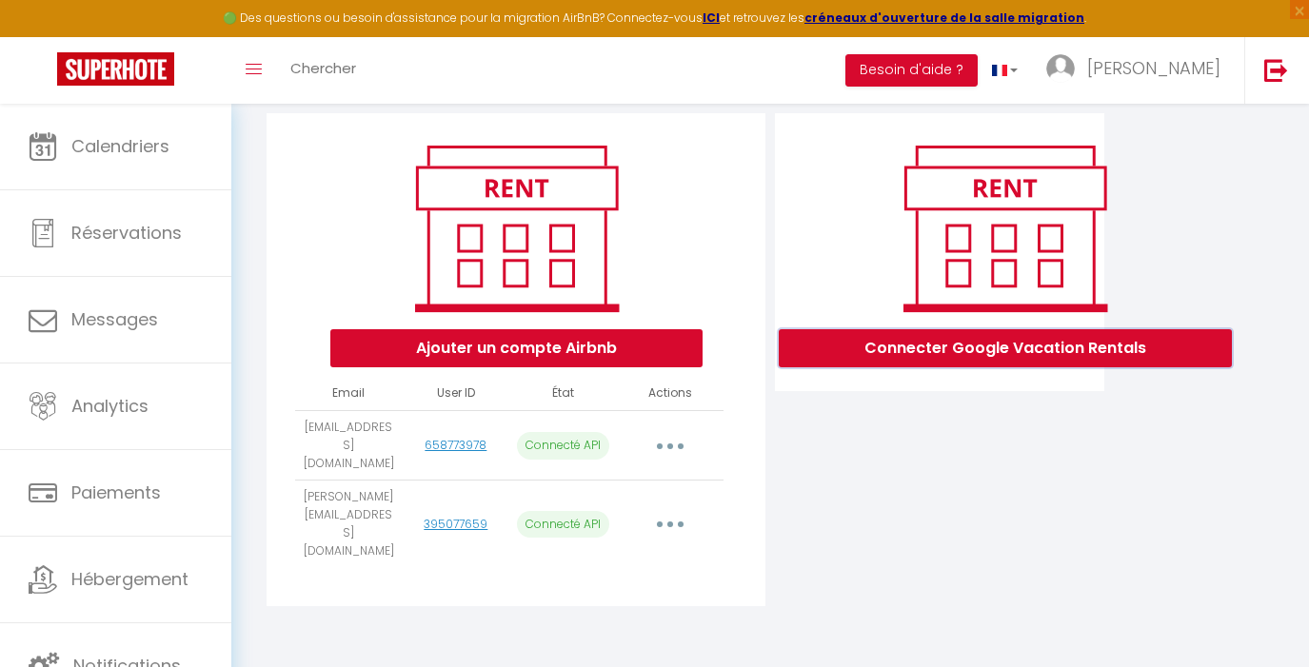
click at [844, 363] on button "Connecter Google Vacation Rentals" at bounding box center [1005, 348] width 453 height 38
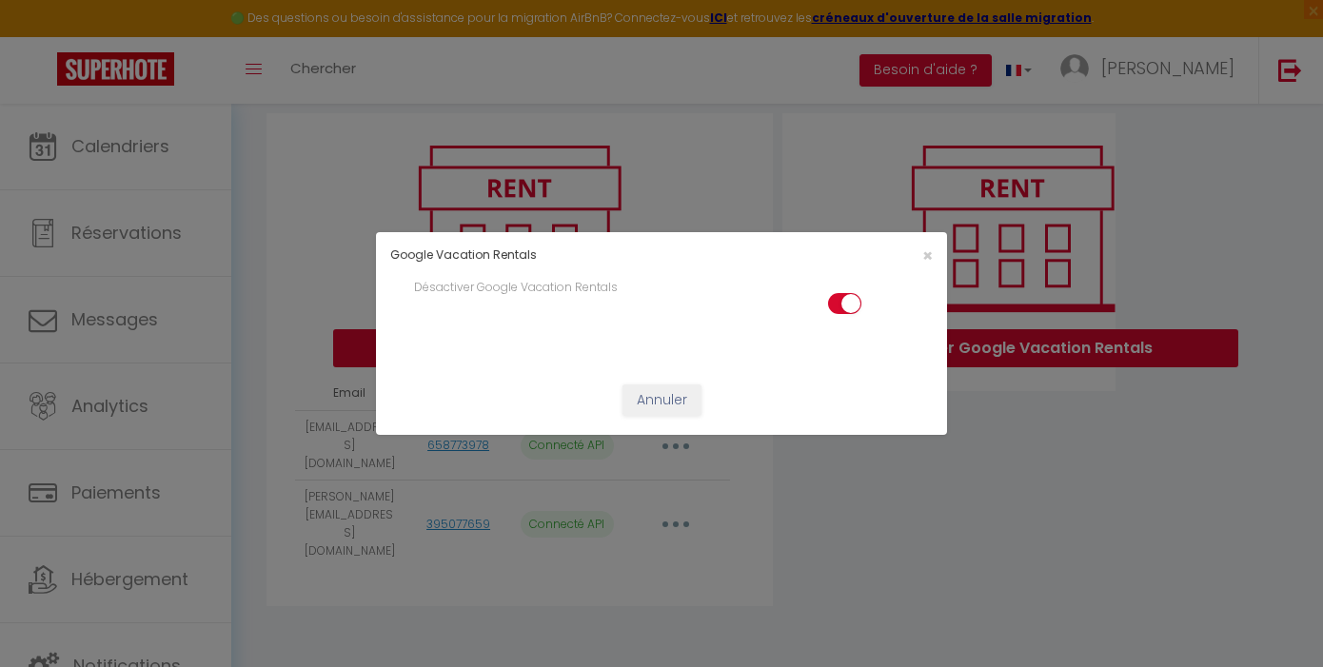
click at [728, 287] on div "Désactiver Google Vacation Rentals" at bounding box center [662, 303] width 520 height 49
click at [925, 251] on span "×" at bounding box center [928, 256] width 10 height 24
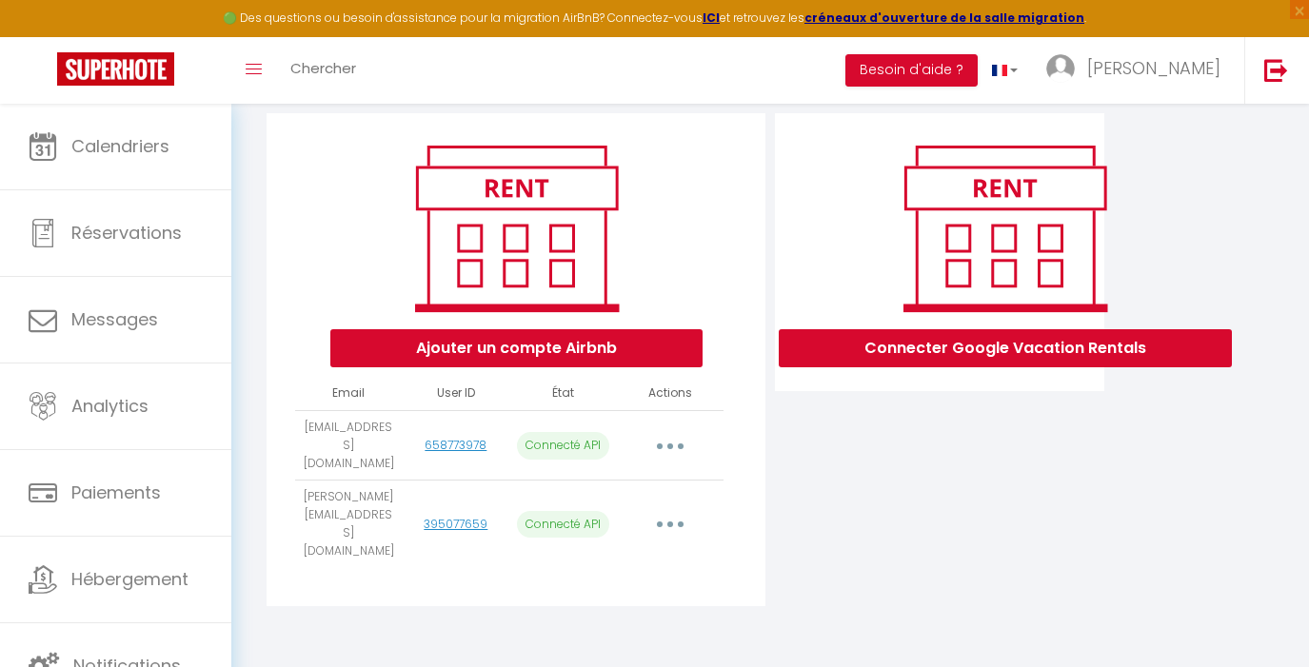
click at [916, 483] on div "Connecter Google Vacation Rentals" at bounding box center [939, 365] width 339 height 505
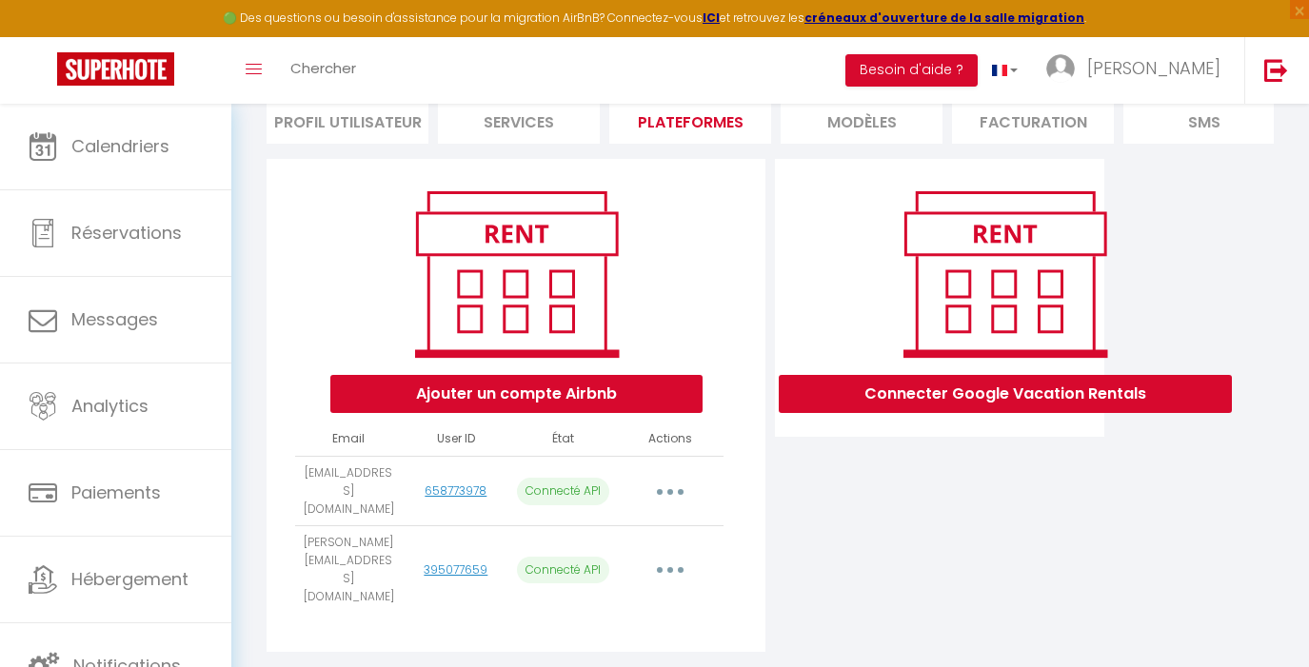
scroll to position [106, 0]
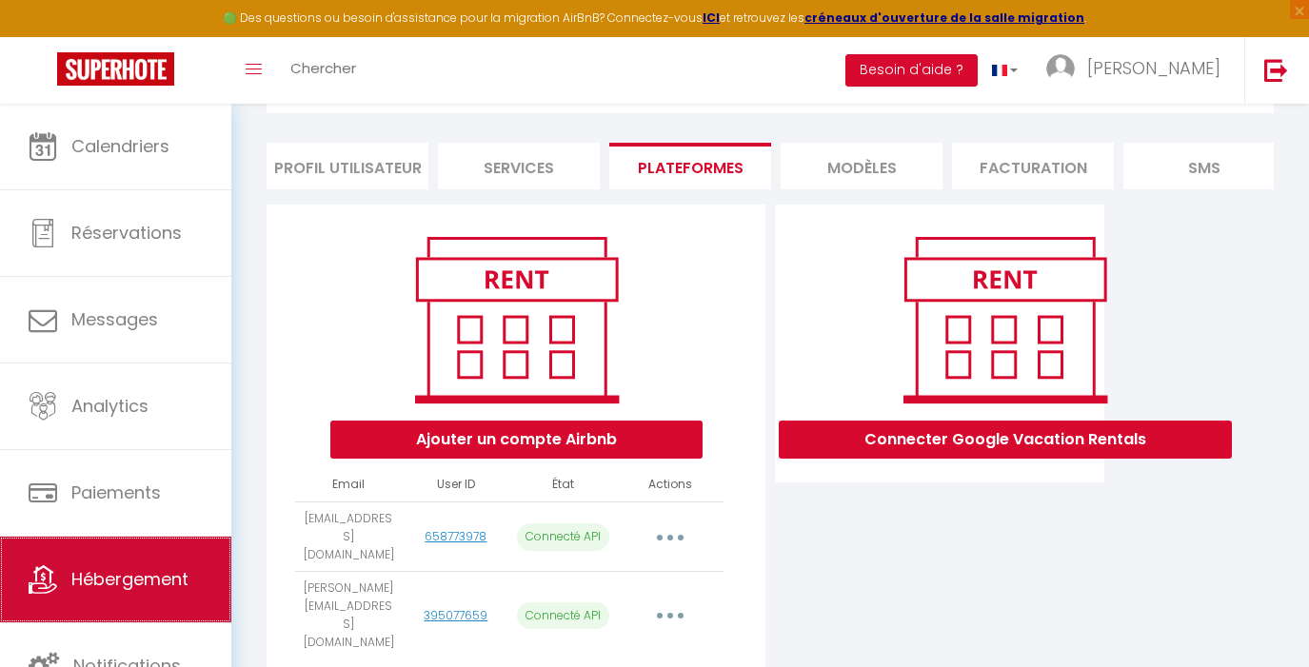
click at [130, 575] on span "Hébergement" at bounding box center [129, 579] width 117 height 24
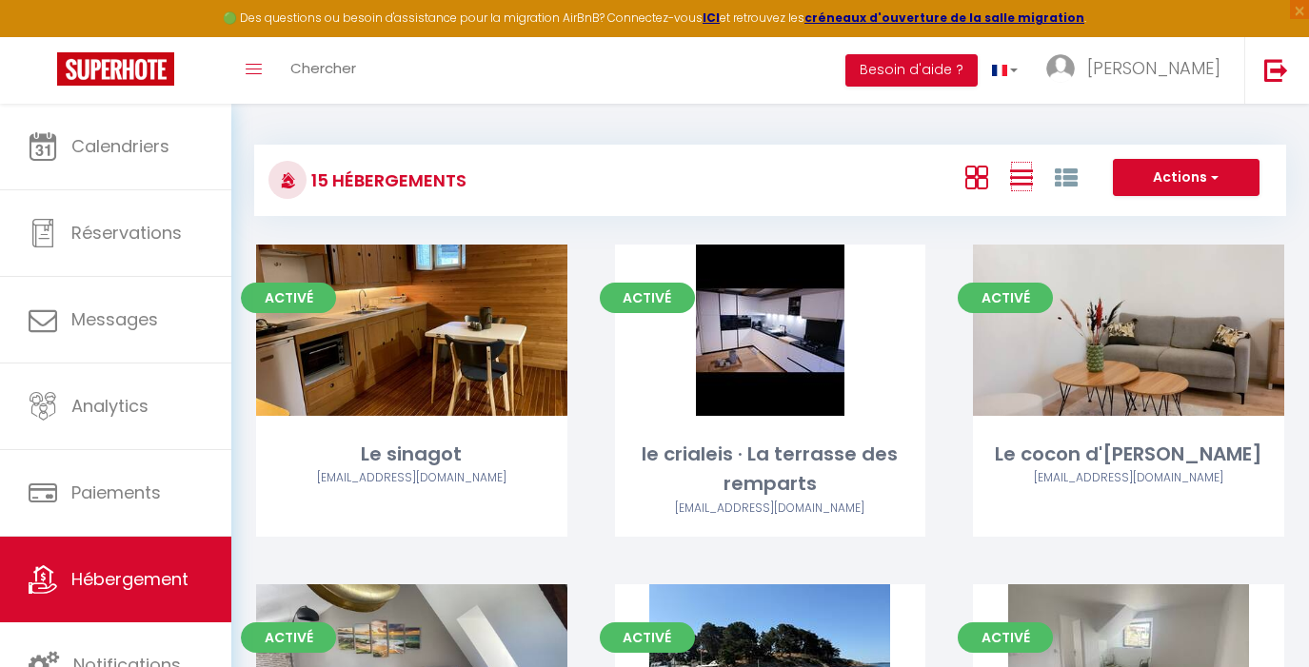
click at [1024, 189] on icon at bounding box center [1021, 178] width 23 height 24
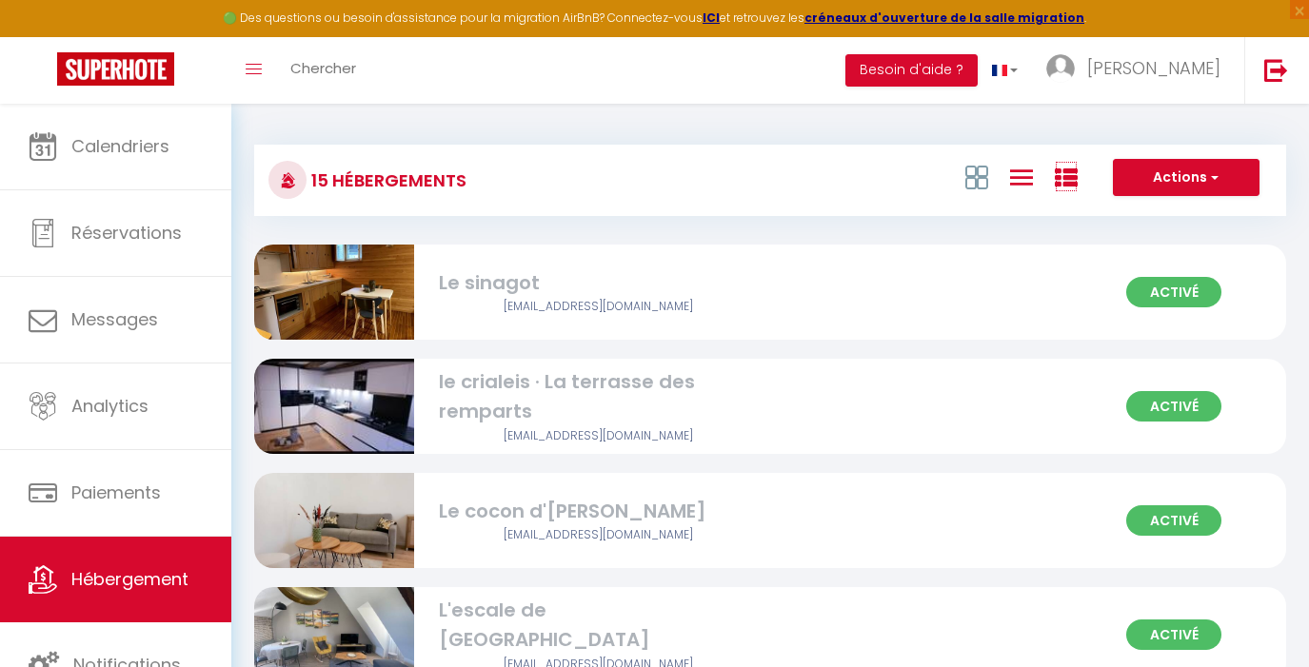
click at [1064, 189] on icon at bounding box center [1066, 178] width 23 height 23
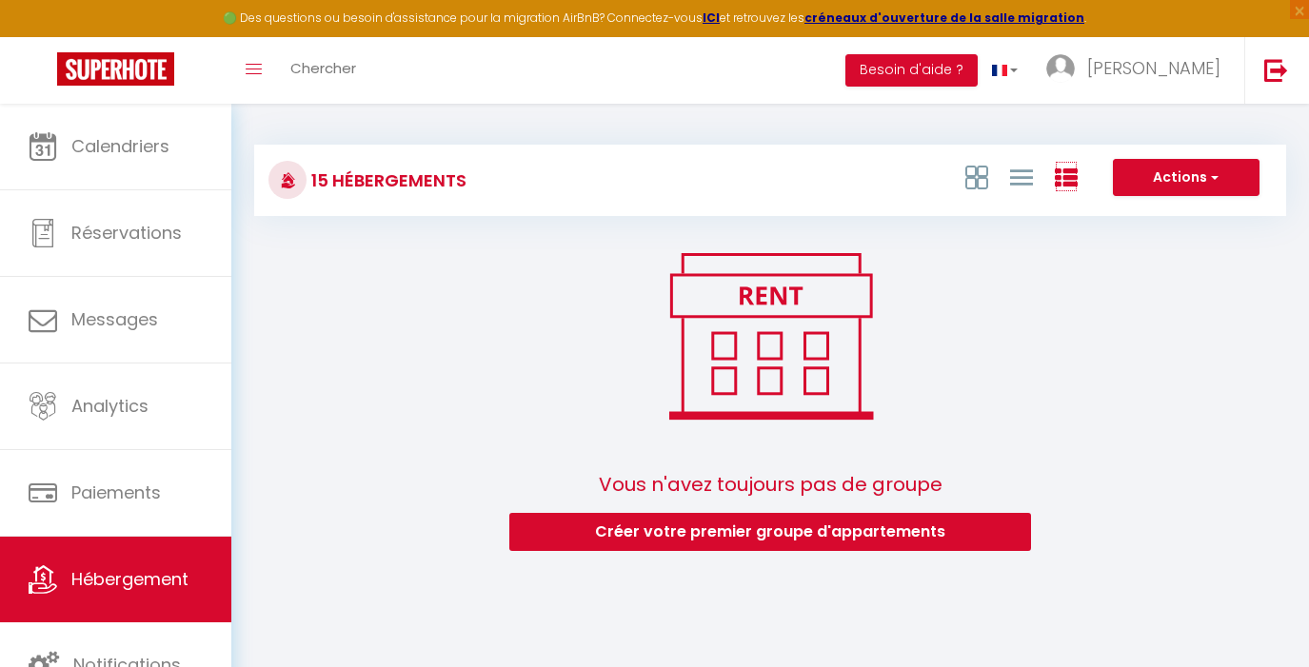
scroll to position [2, 0]
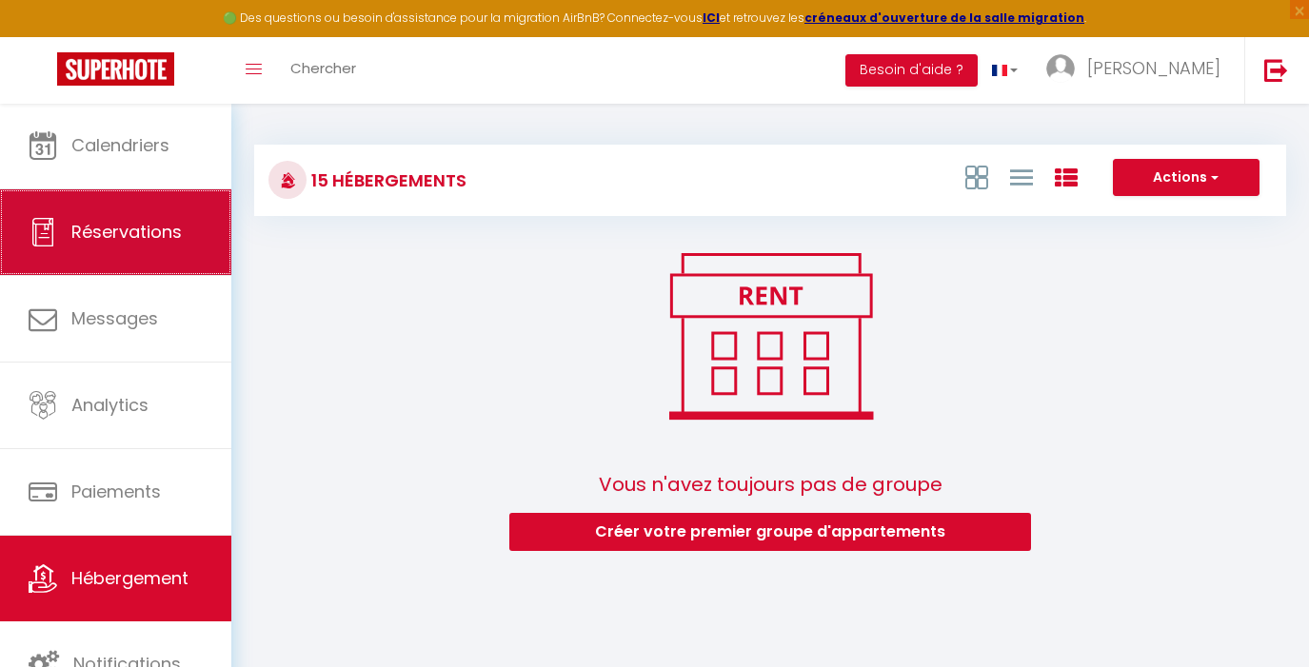
click at [144, 246] on link "Réservations" at bounding box center [115, 232] width 231 height 86
select select "not_cancelled"
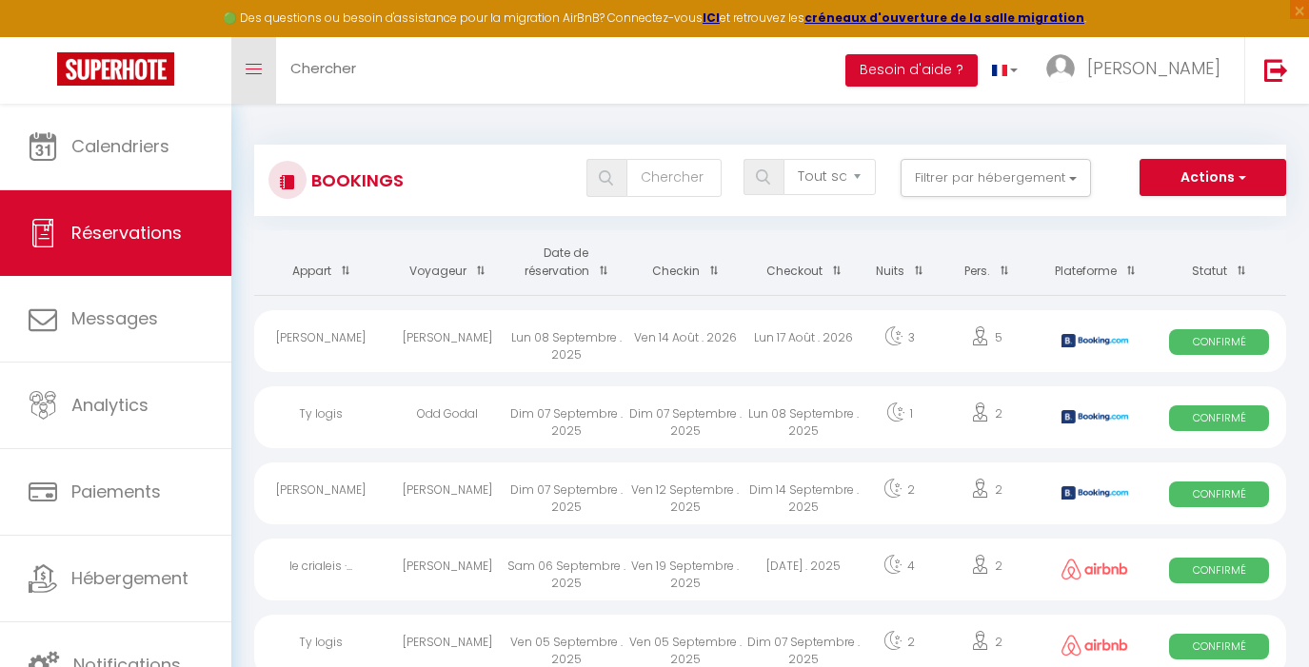
click at [251, 74] on icon "Toggle menubar" at bounding box center [254, 69] width 16 height 11
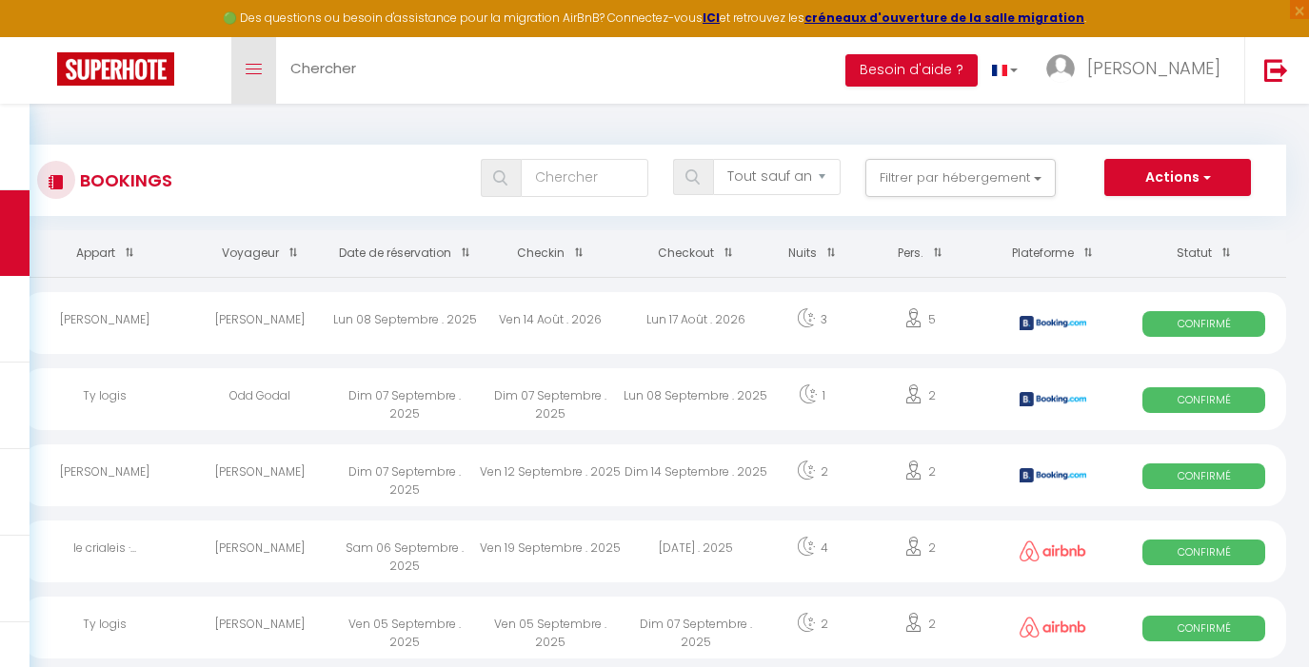
click at [244, 73] on link "Toggle menubar" at bounding box center [253, 70] width 45 height 67
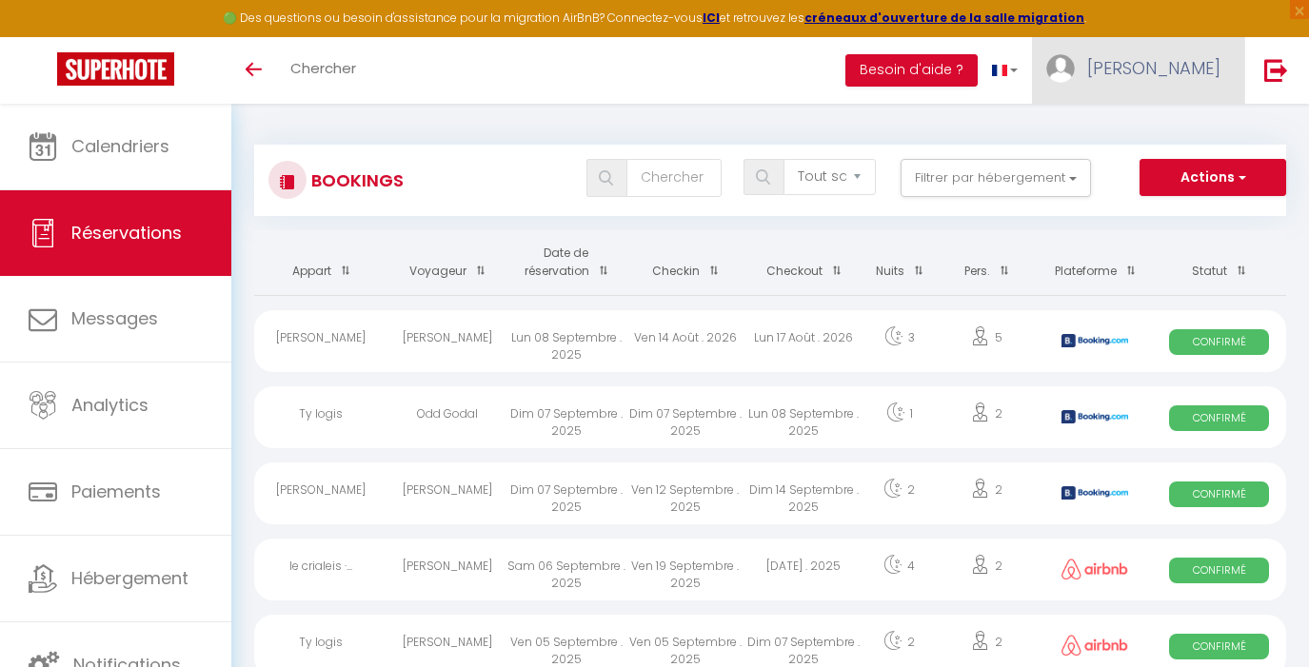
click at [1181, 78] on span "[PERSON_NAME]" at bounding box center [1153, 68] width 133 height 24
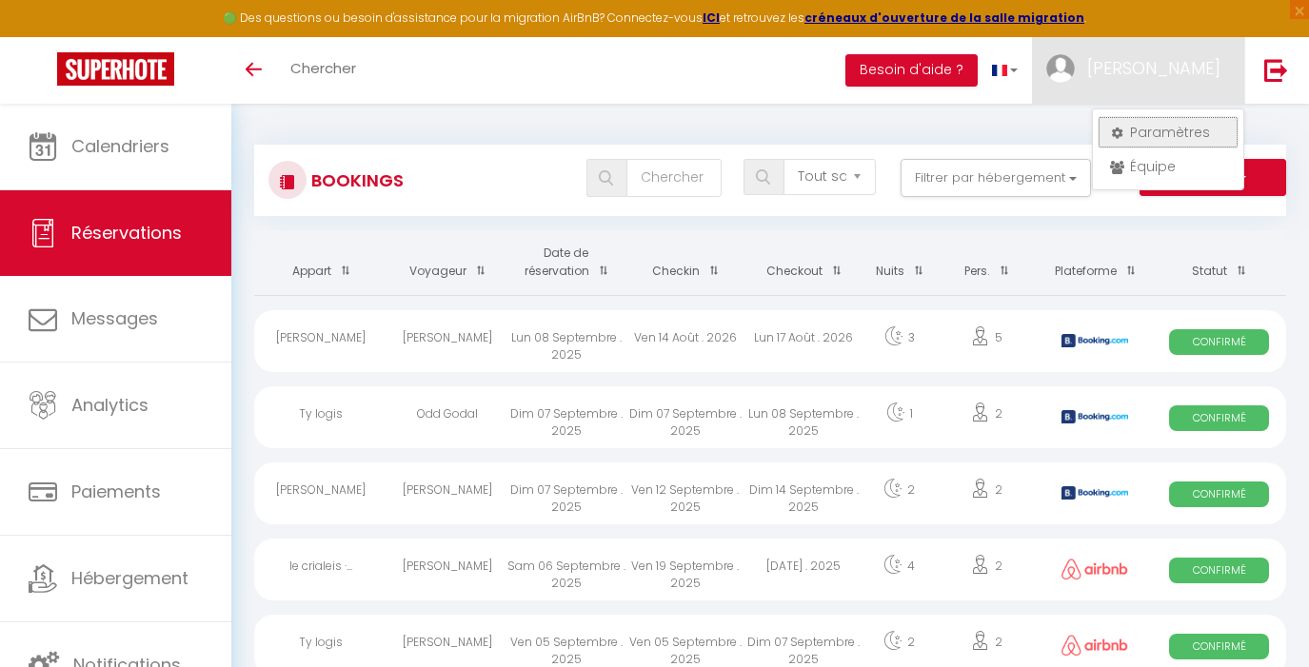
click at [1171, 125] on link "Paramètres" at bounding box center [1168, 132] width 141 height 32
select select "fr"
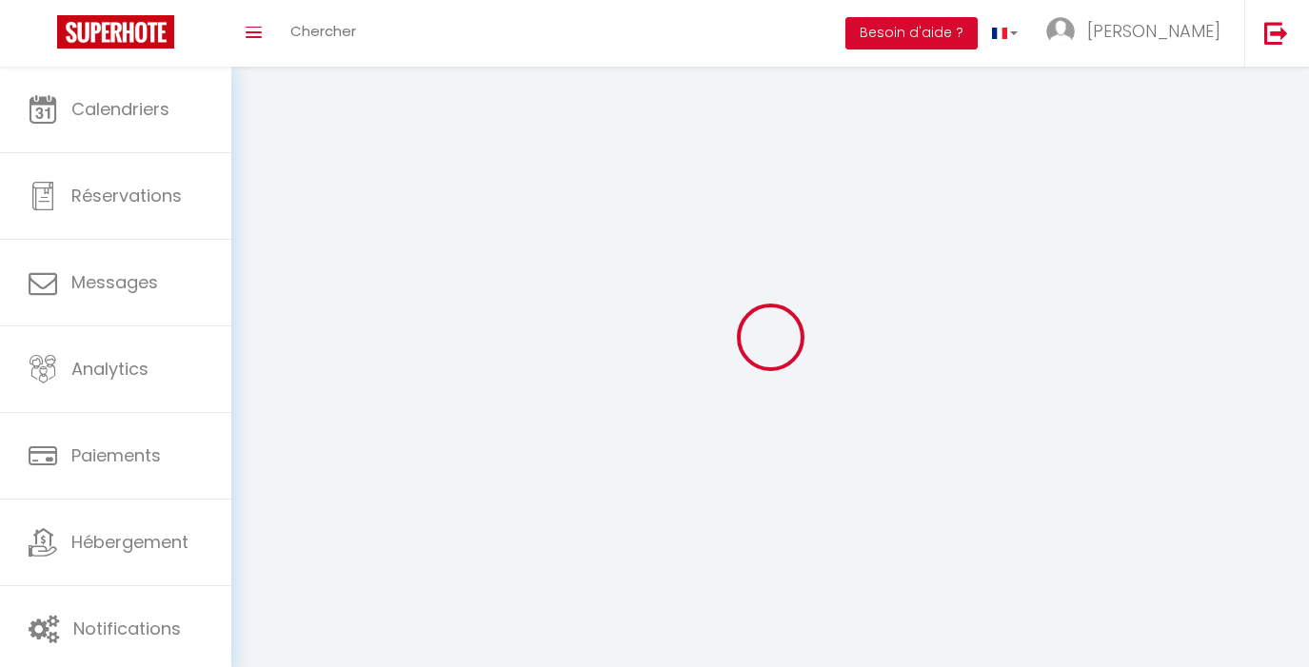
type input "[PERSON_NAME]"
type input "lombard"
type input "[PHONE_NUMBER]"
type input "[STREET_ADDRESS]"
type input "56000"
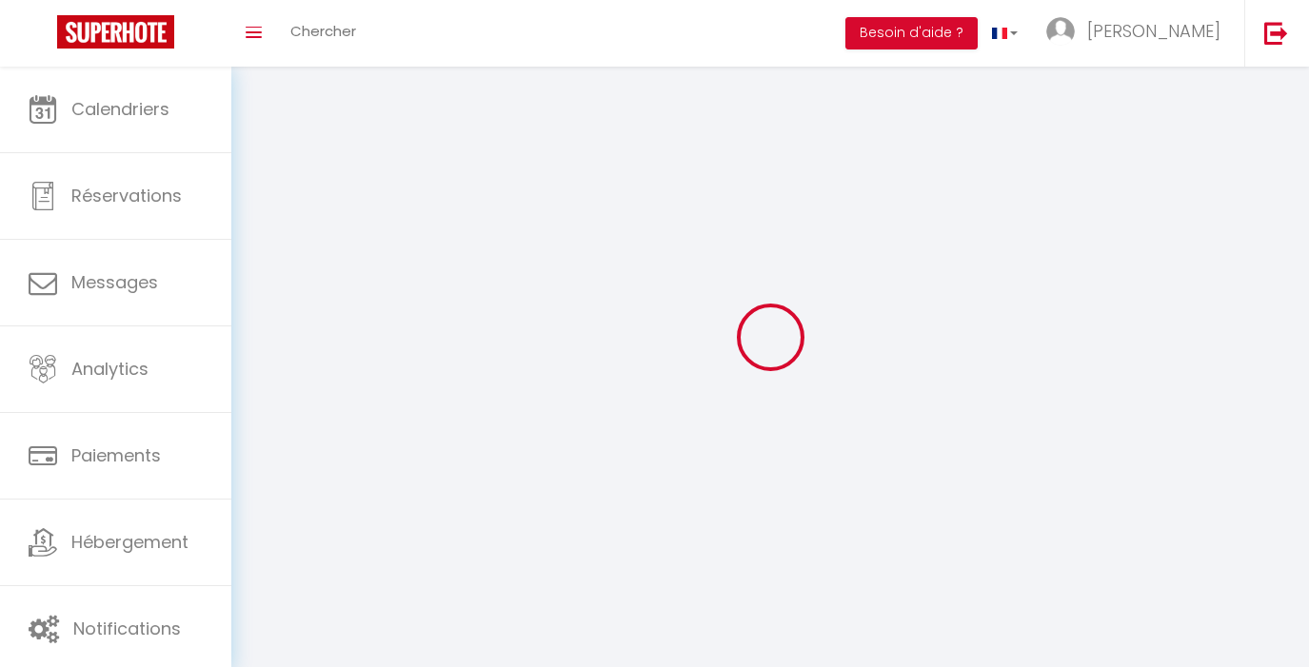
type input "VANNES"
type input "piqbZxwPi7wUVaQQ1X6BGFY7e"
type input "jvIWIe8B8kHUZvXIGllbED0Qu"
type input "[URL][DOMAIN_NAME]"
select select "1"
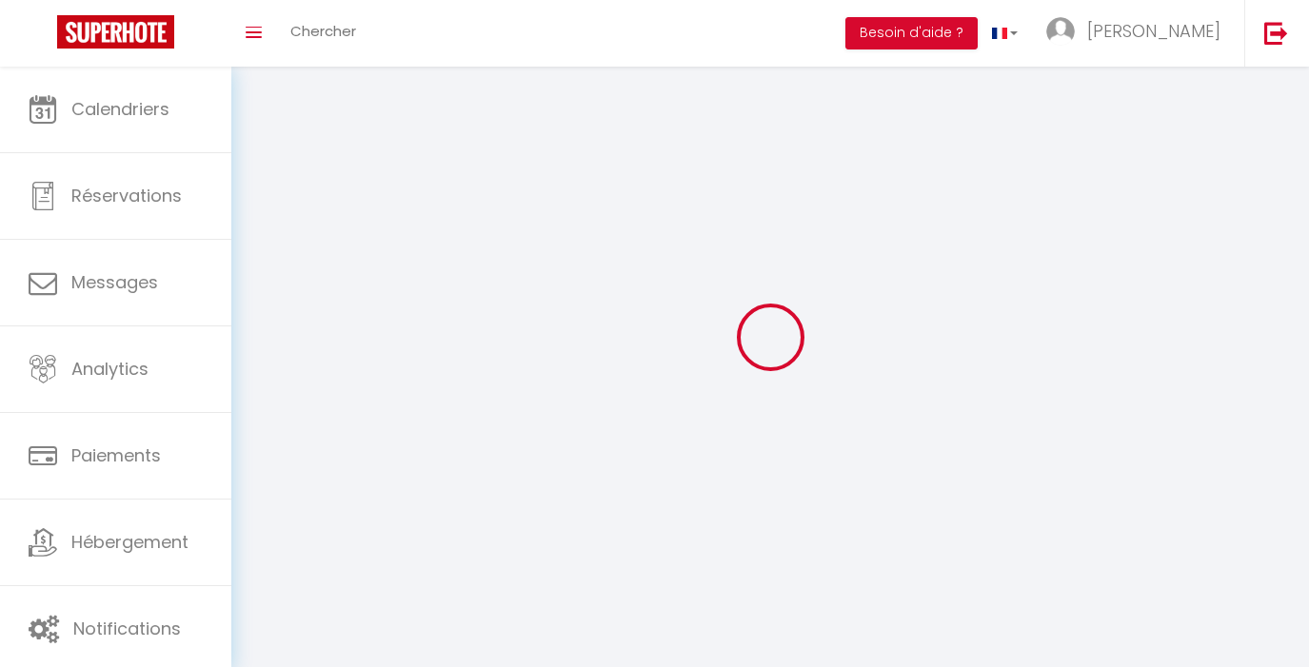
select select "28"
select select "fr"
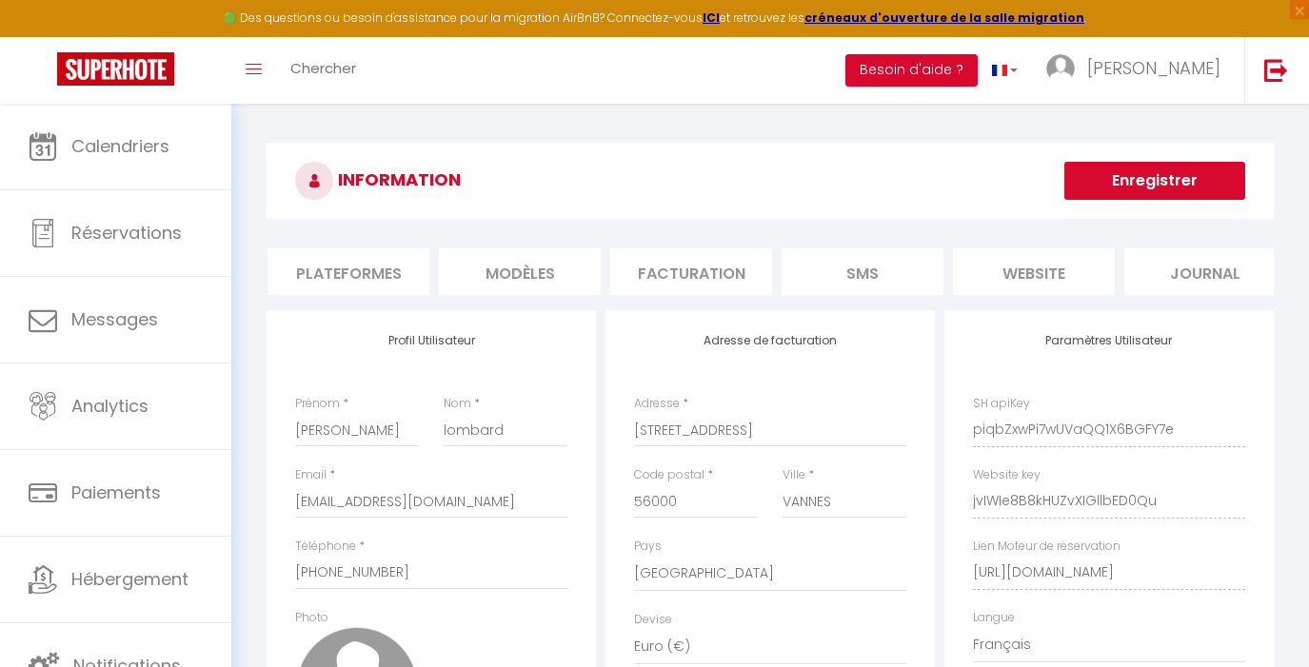
scroll to position [0, 364]
drag, startPoint x: 732, startPoint y: 309, endPoint x: 654, endPoint y: 309, distance: 78.1
click at [676, 309] on div "INFORMATION Enregistrer Profil Utilisateur Services Plateformes MODÈLES Factura…" at bounding box center [770, 494] width 1007 height 703
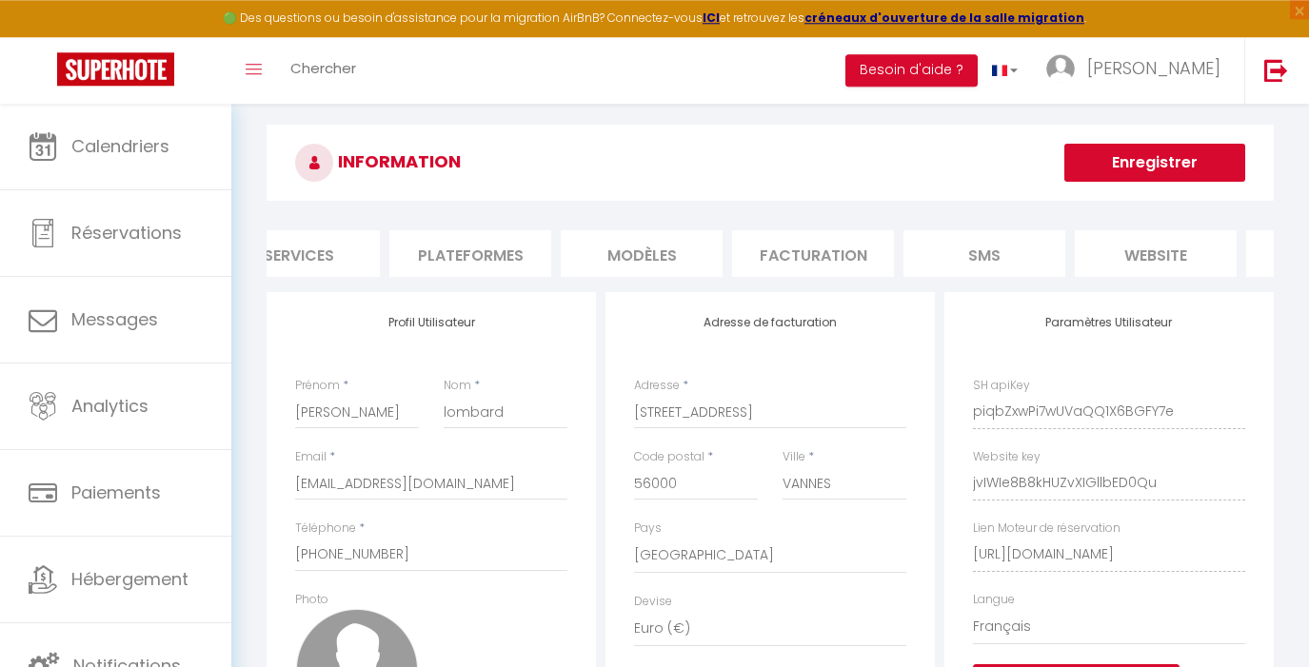
scroll to position [11, 0]
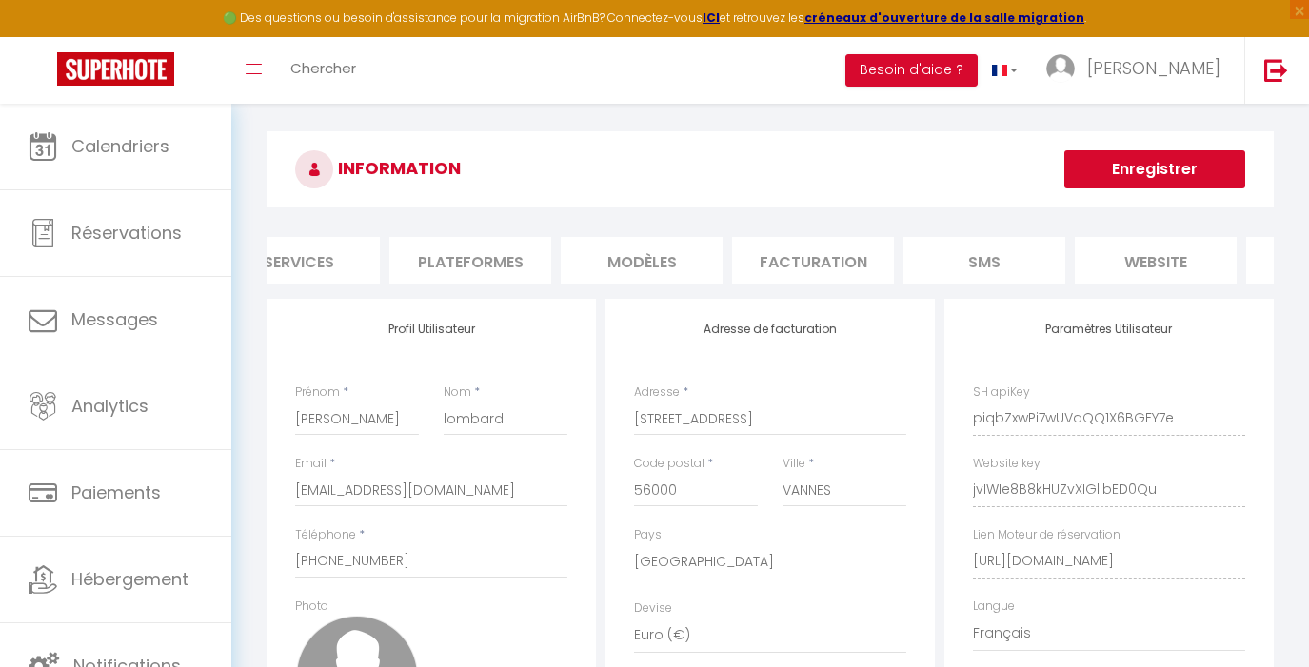
click at [453, 268] on li "Plateformes" at bounding box center [470, 260] width 162 height 47
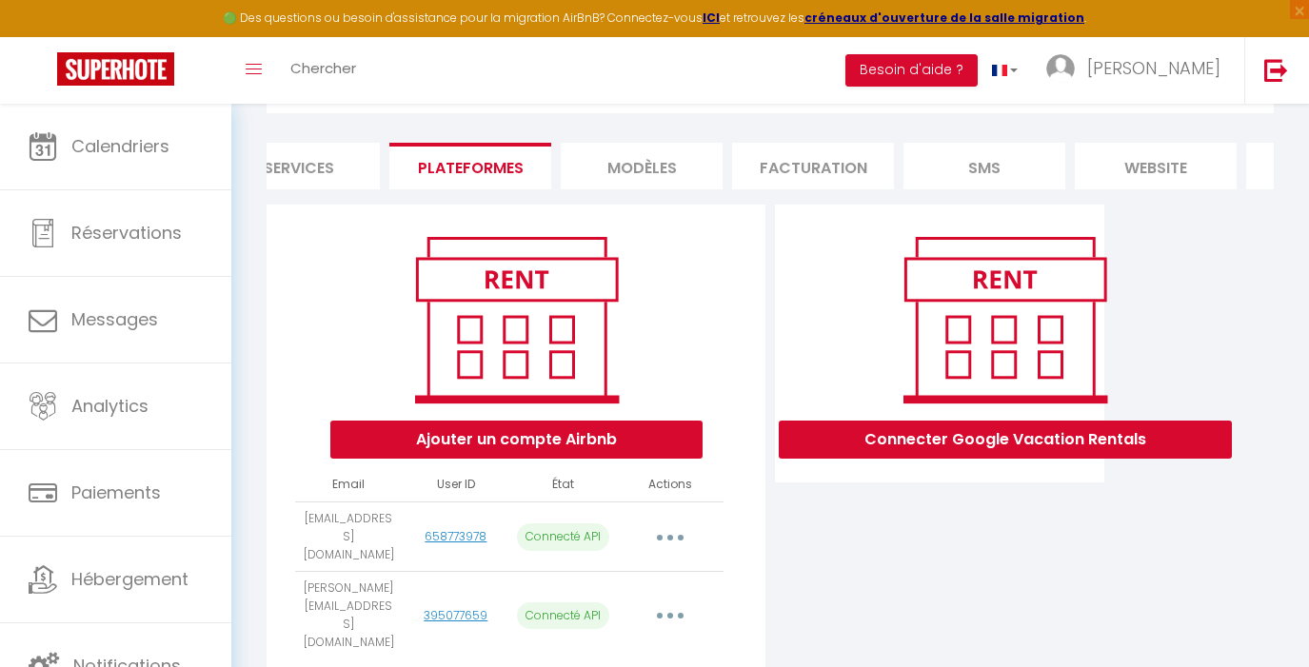
scroll to position [60, 0]
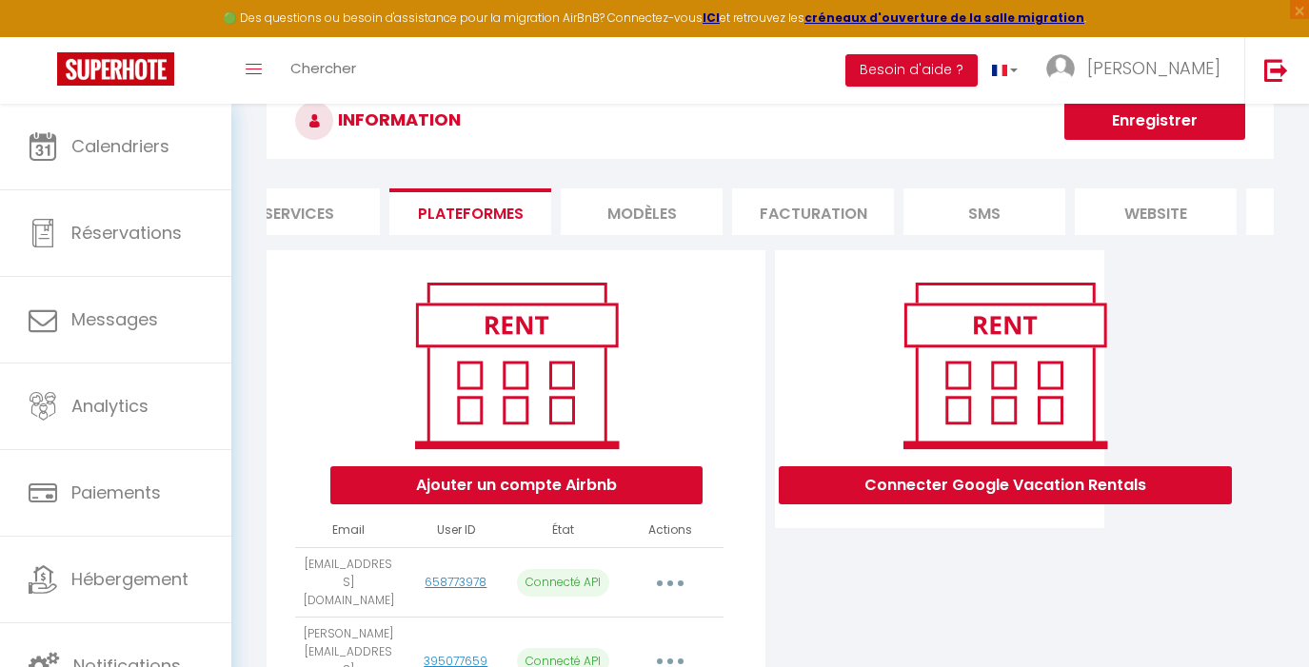
click at [486, 213] on li "Plateformes" at bounding box center [470, 212] width 162 height 47
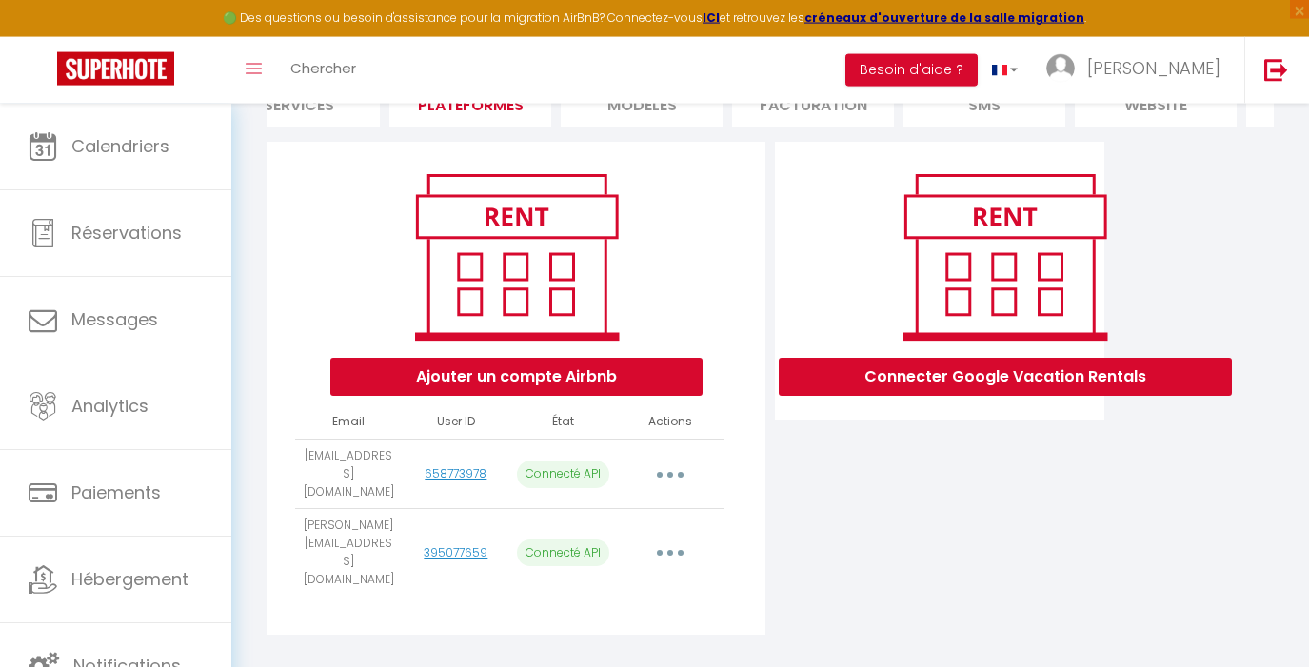
scroll to position [197, 0]
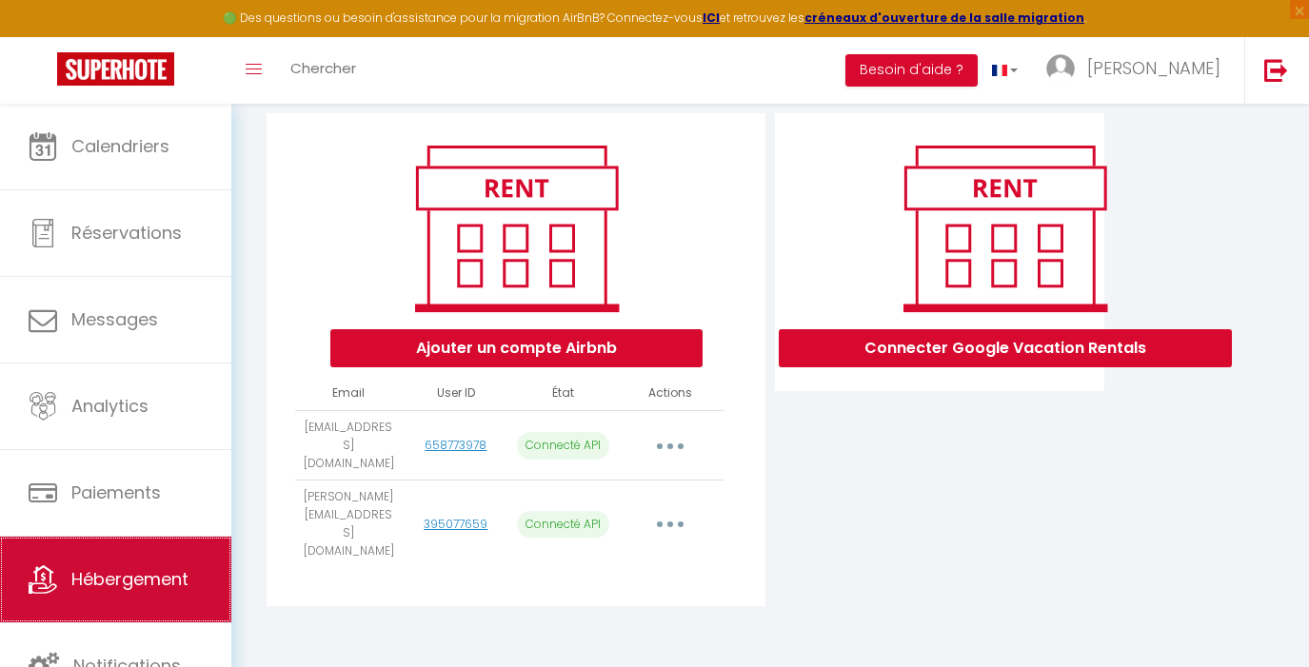
click at [138, 572] on span "Hébergement" at bounding box center [129, 579] width 117 height 24
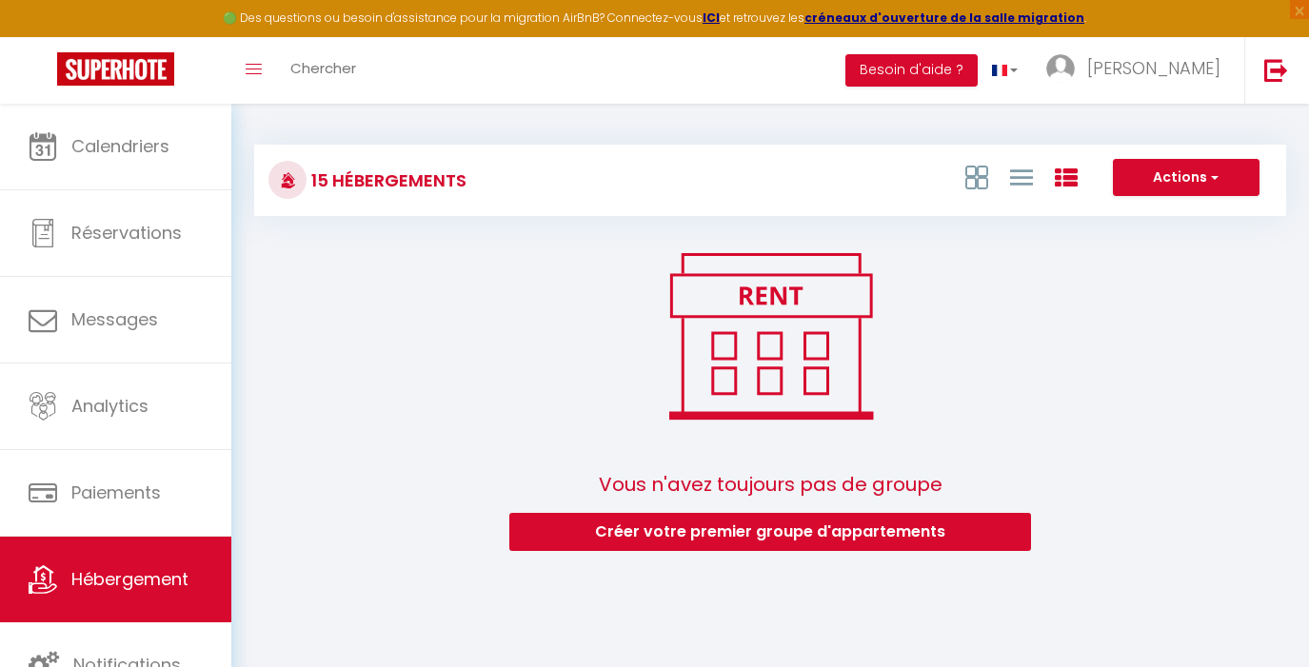
click at [613, 189] on div "Actions Créer un Hébergement Nouveau groupe" at bounding box center [942, 180] width 686 height 43
click at [283, 180] on icon at bounding box center [288, 180] width 16 height 16
click at [969, 178] on icon at bounding box center [976, 178] width 23 height 24
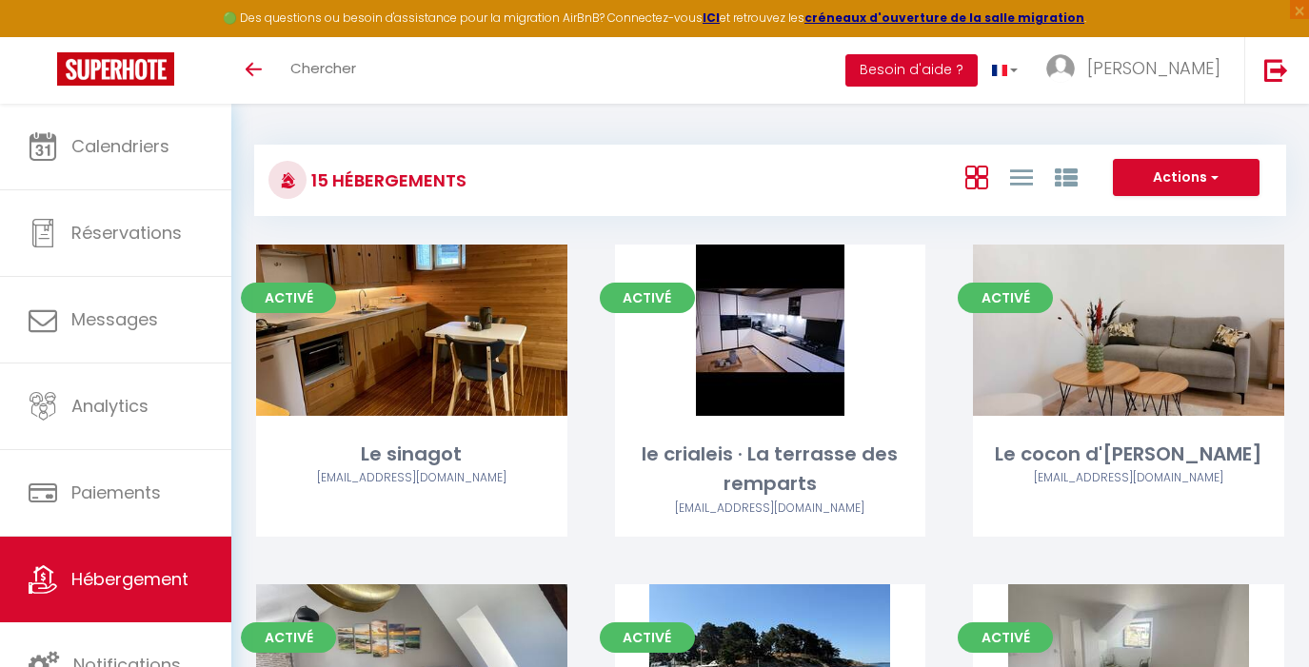
click at [978, 76] on button "Besoin d'aide ?" at bounding box center [911, 70] width 132 height 32
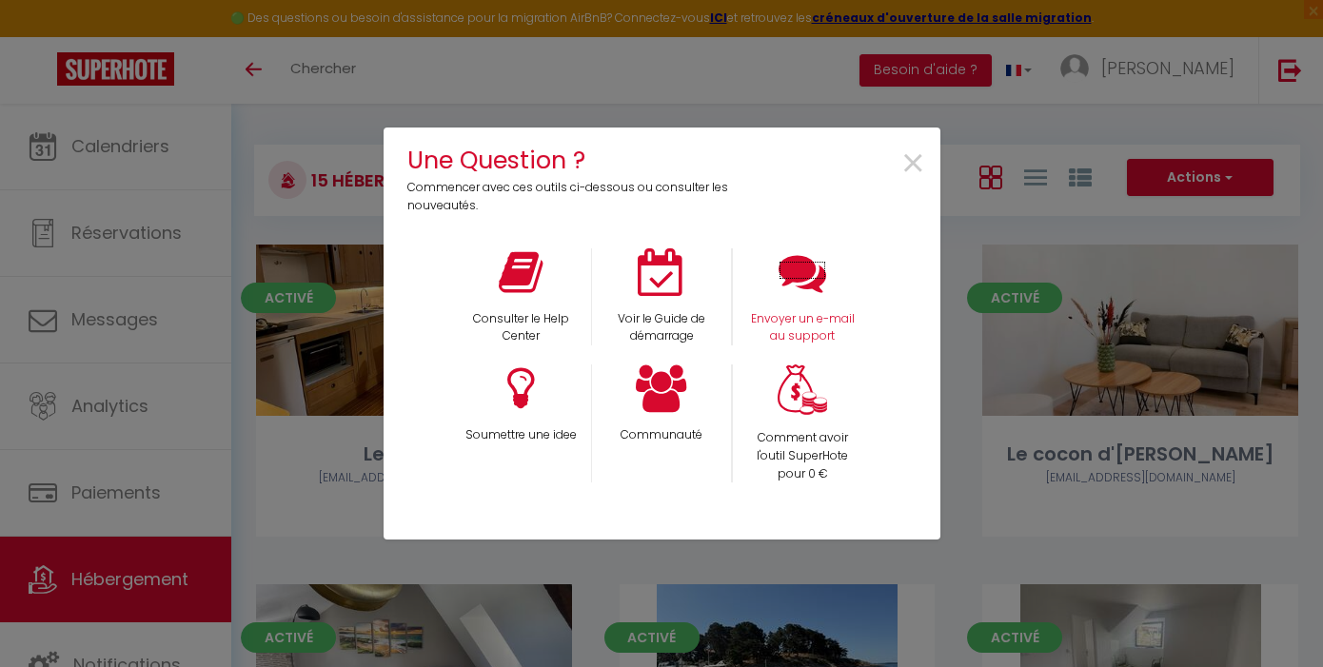
click at [798, 269] on icon at bounding box center [803, 273] width 48 height 48
click at [905, 169] on span "×" at bounding box center [914, 164] width 26 height 60
